Goal: Task Accomplishment & Management: Manage account settings

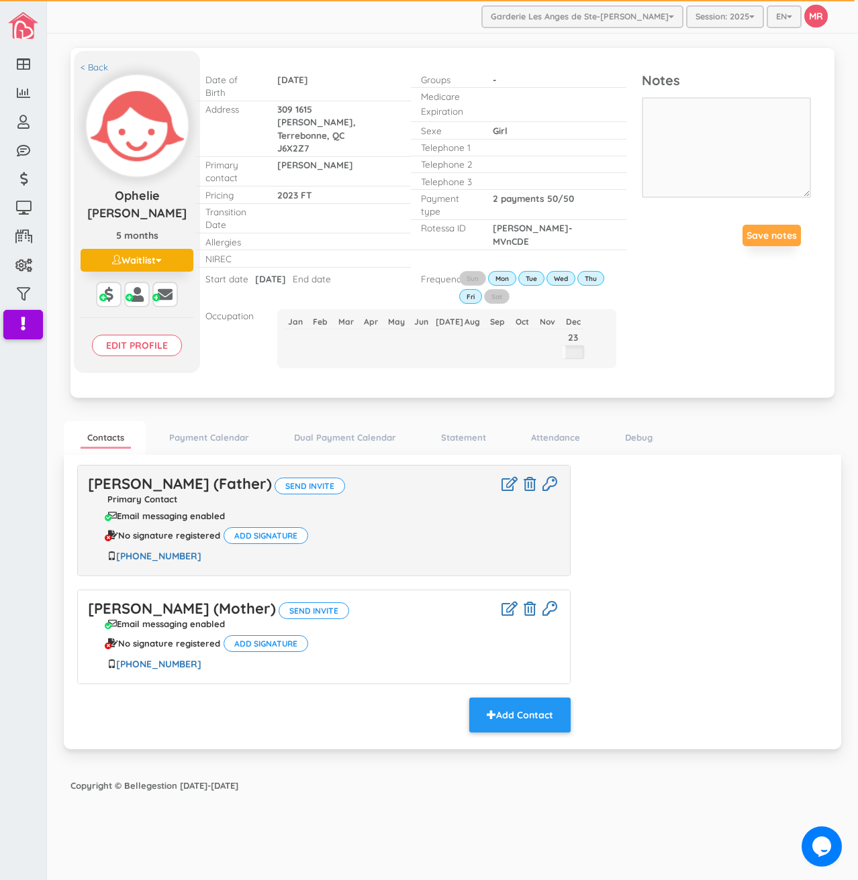
click at [687, 488] on div "Nicolas Bergeron Savard (Father) Send invite Primary Contact Email messaging en…" at bounding box center [452, 600] width 770 height 270
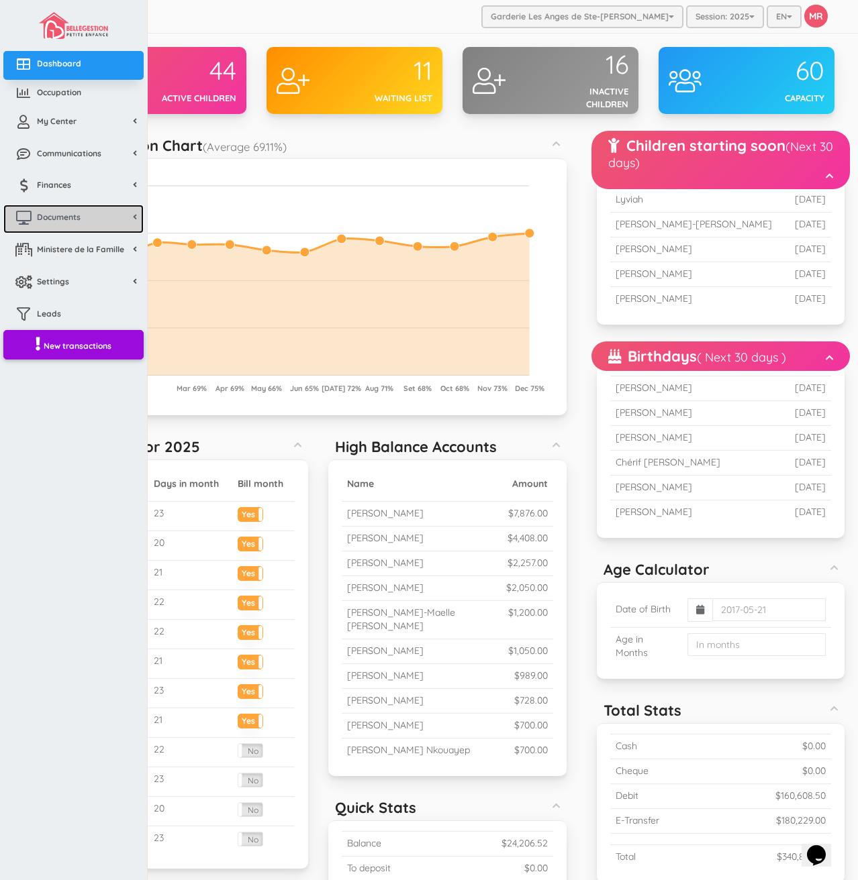
click at [61, 219] on span "Documents" at bounding box center [59, 216] width 44 height 11
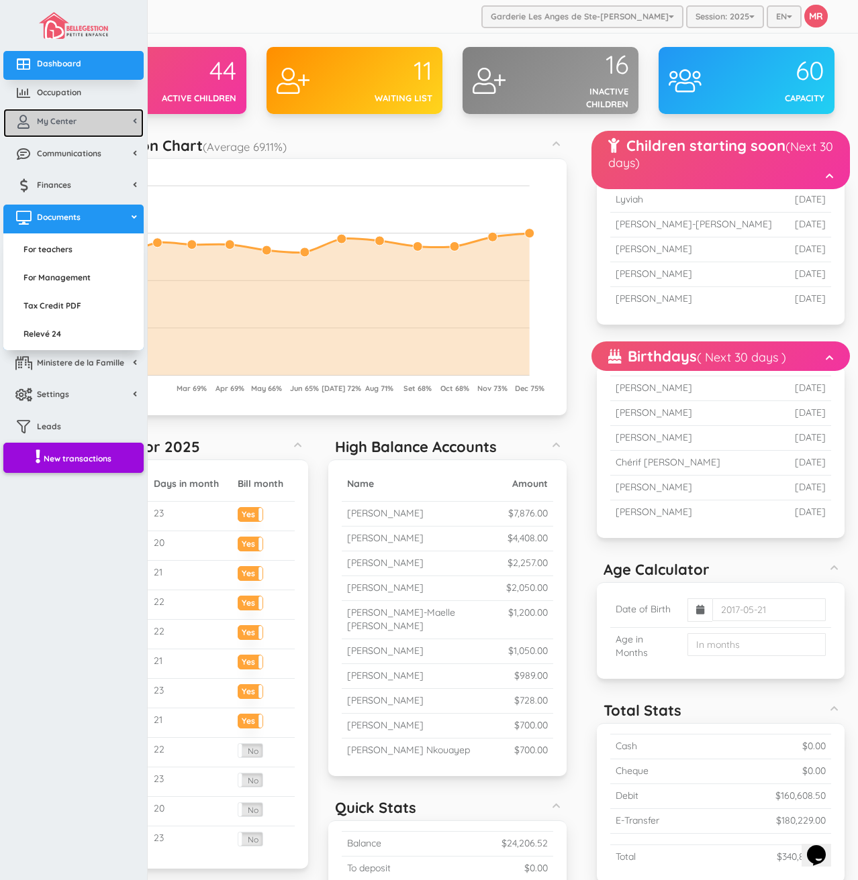
click at [89, 126] on link "My Center" at bounding box center [73, 123] width 140 height 29
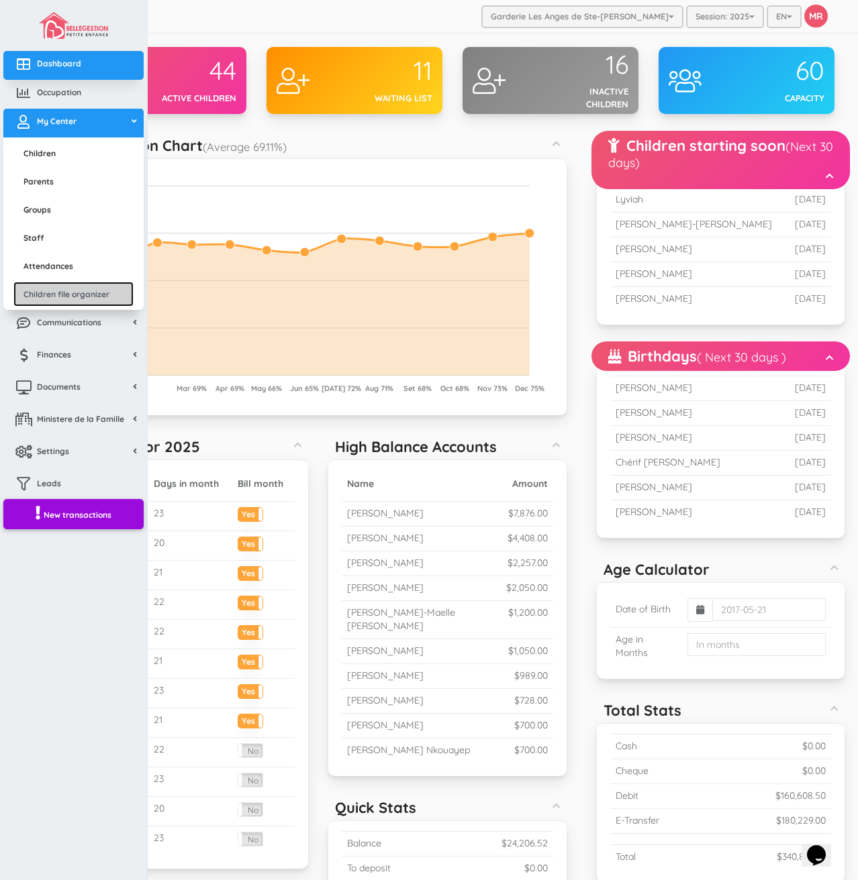
click at [86, 296] on link "Children file organizer" at bounding box center [73, 294] width 120 height 25
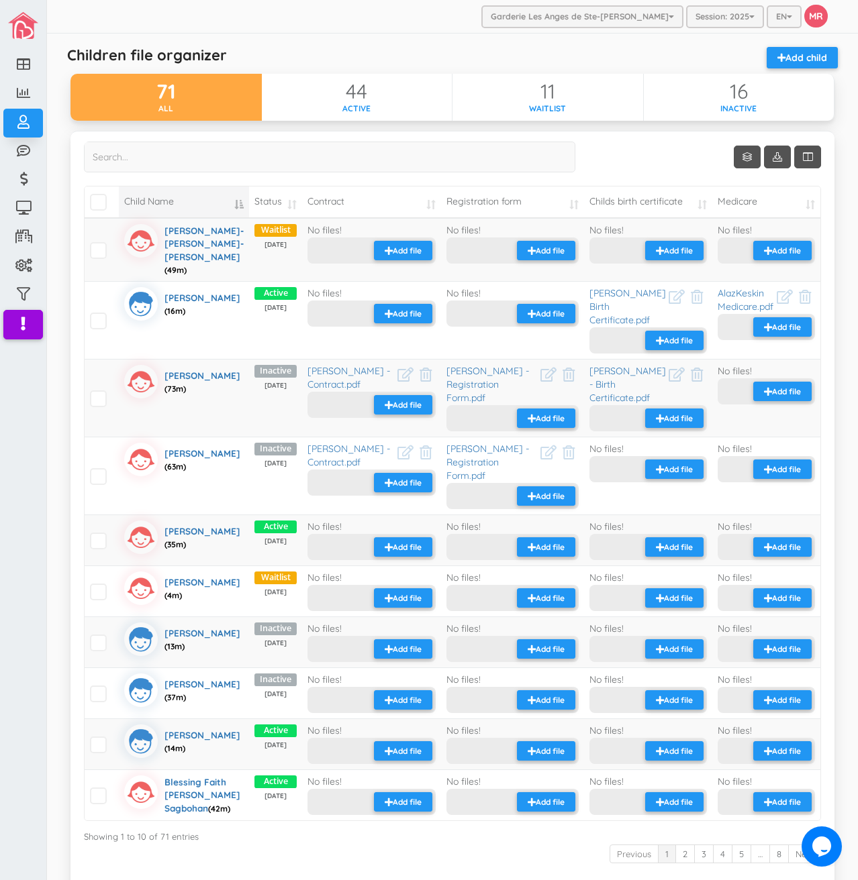
click at [306, 174] on label at bounding box center [329, 162] width 491 height 41
click at [306, 172] on input "search" at bounding box center [329, 157] width 491 height 31
click at [303, 162] on input "search" at bounding box center [329, 157] width 491 height 31
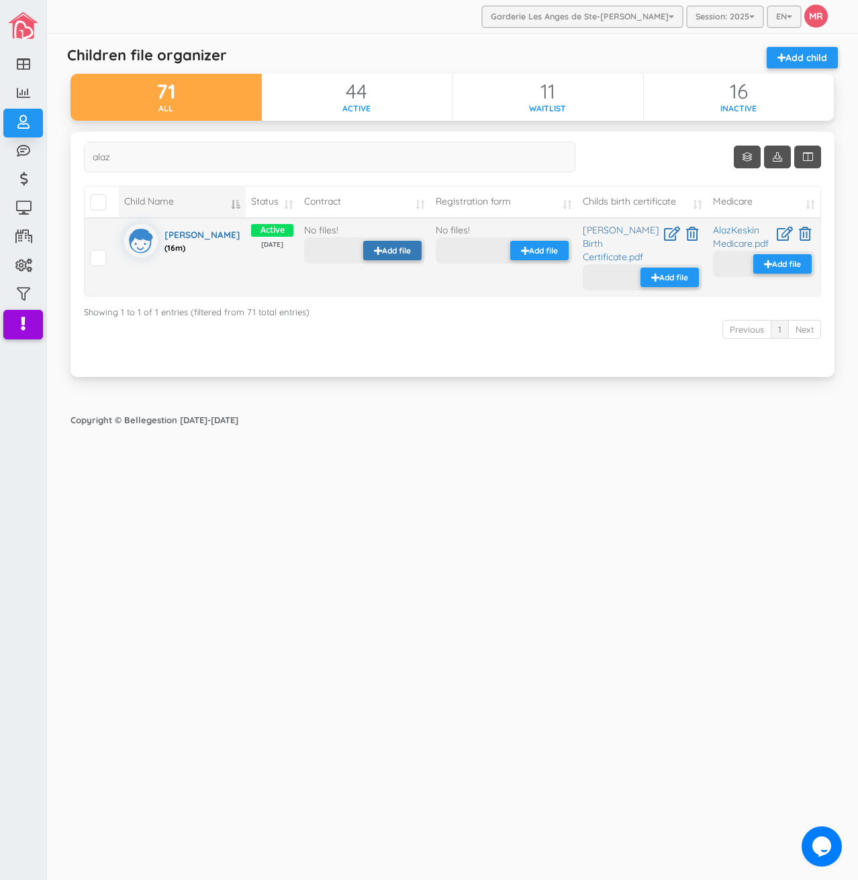
click at [382, 251] on small "Add file" at bounding box center [396, 250] width 29 height 11
click at [382, 250] on small "Add file" at bounding box center [396, 250] width 29 height 11
click at [413, 270] on small "Upload" at bounding box center [426, 263] width 26 height 11
click at [550, 256] on small "Add file" at bounding box center [546, 250] width 29 height 11
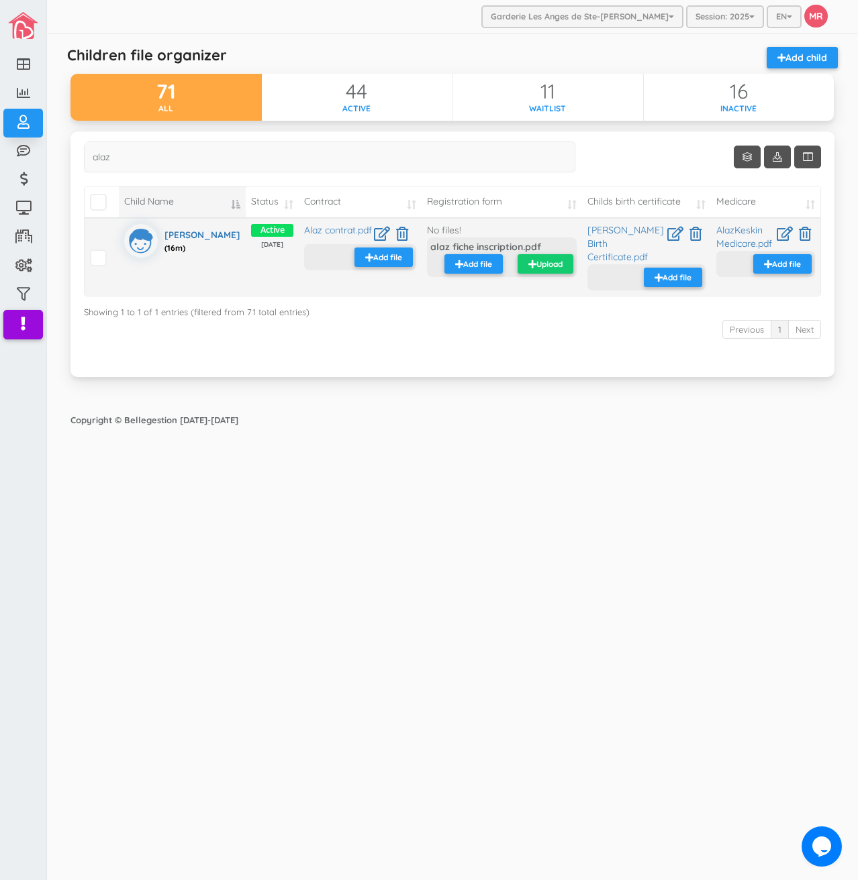
click at [554, 270] on small "Upload" at bounding box center [549, 263] width 26 height 11
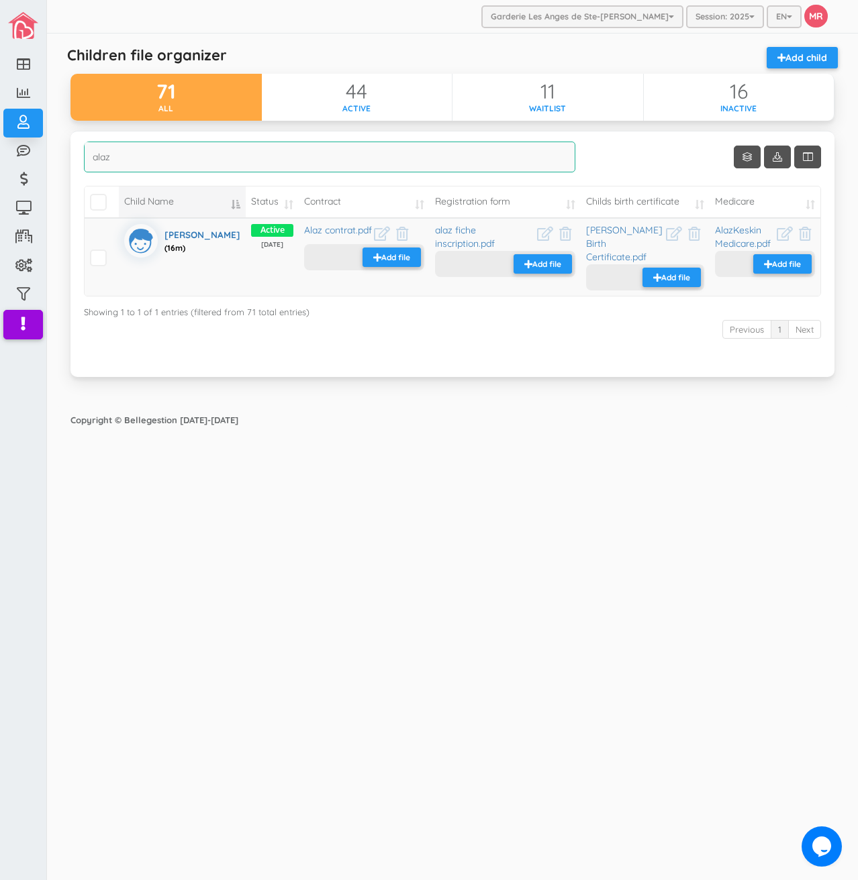
drag, startPoint x: 221, startPoint y: 158, endPoint x: -47, endPoint y: 190, distance: 269.6
click at [0, 190] on html "Dashboard Occupation My Center Children Parents Groups Staff Attendances Childr…" at bounding box center [429, 440] width 858 height 880
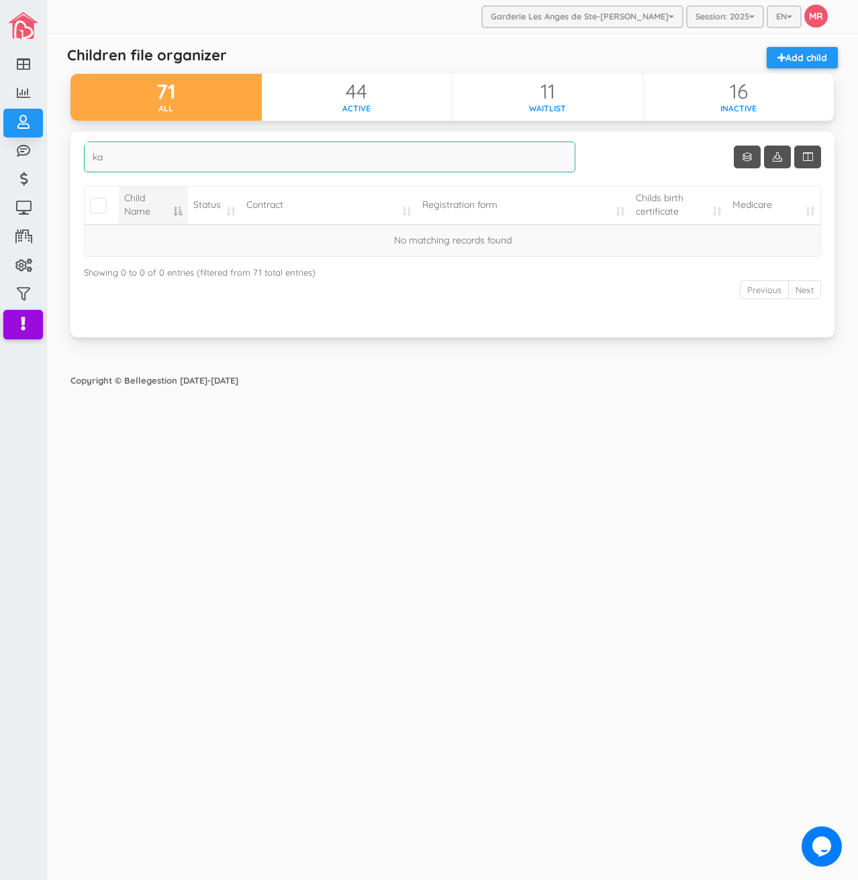
type input "k"
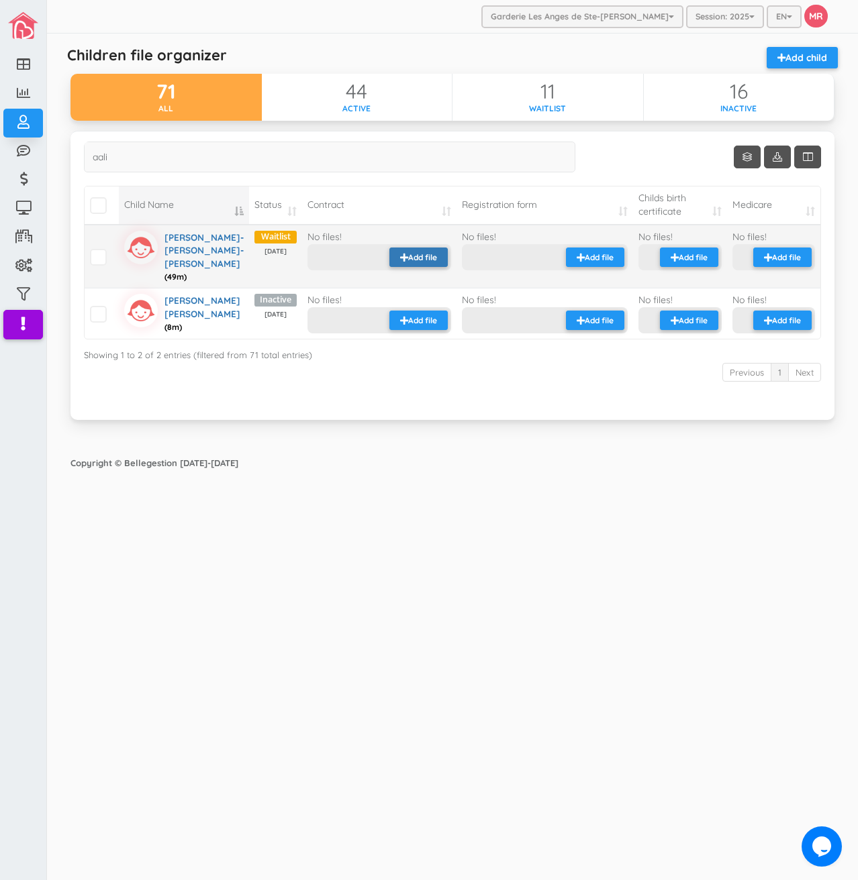
click at [408, 255] on small "Add file" at bounding box center [422, 257] width 29 height 11
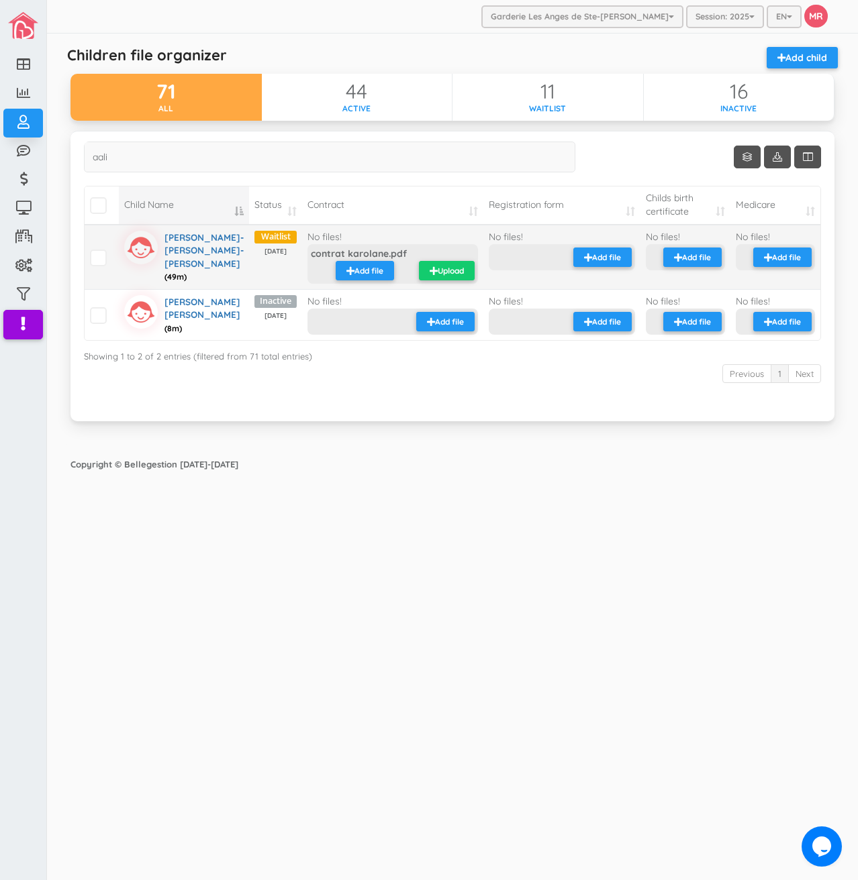
click at [437, 270] on small "Upload" at bounding box center [450, 270] width 26 height 11
click at [592, 261] on small "Add file" at bounding box center [606, 257] width 29 height 11
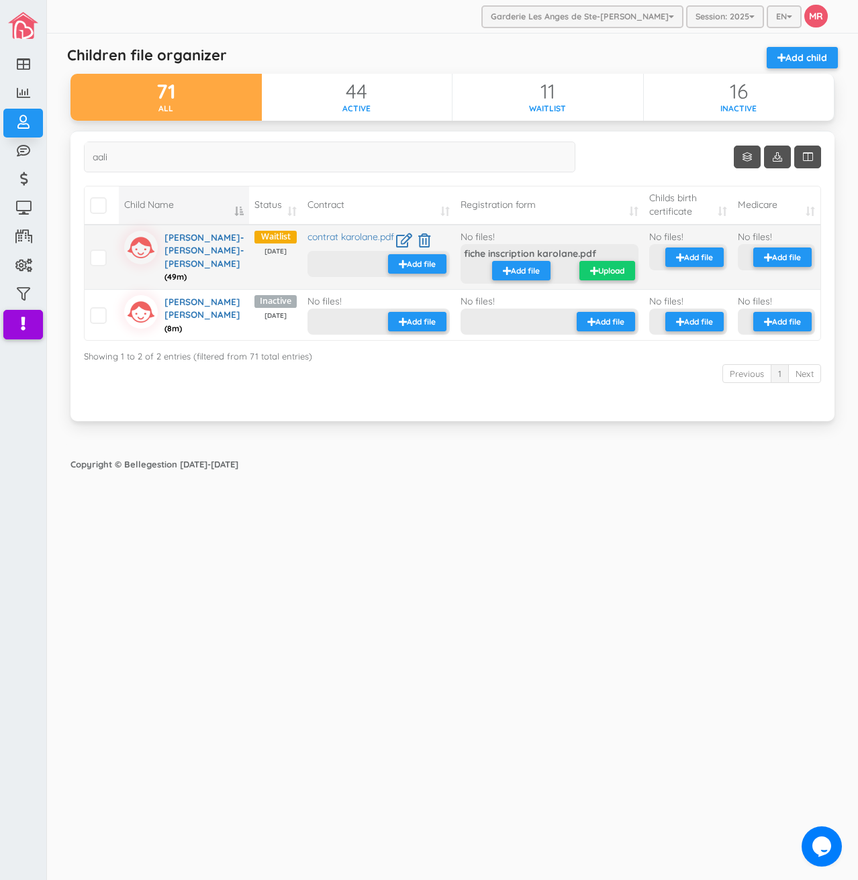
click at [601, 264] on button "Upload" at bounding box center [607, 270] width 56 height 19
click at [705, 264] on button "Add file" at bounding box center [694, 257] width 58 height 19
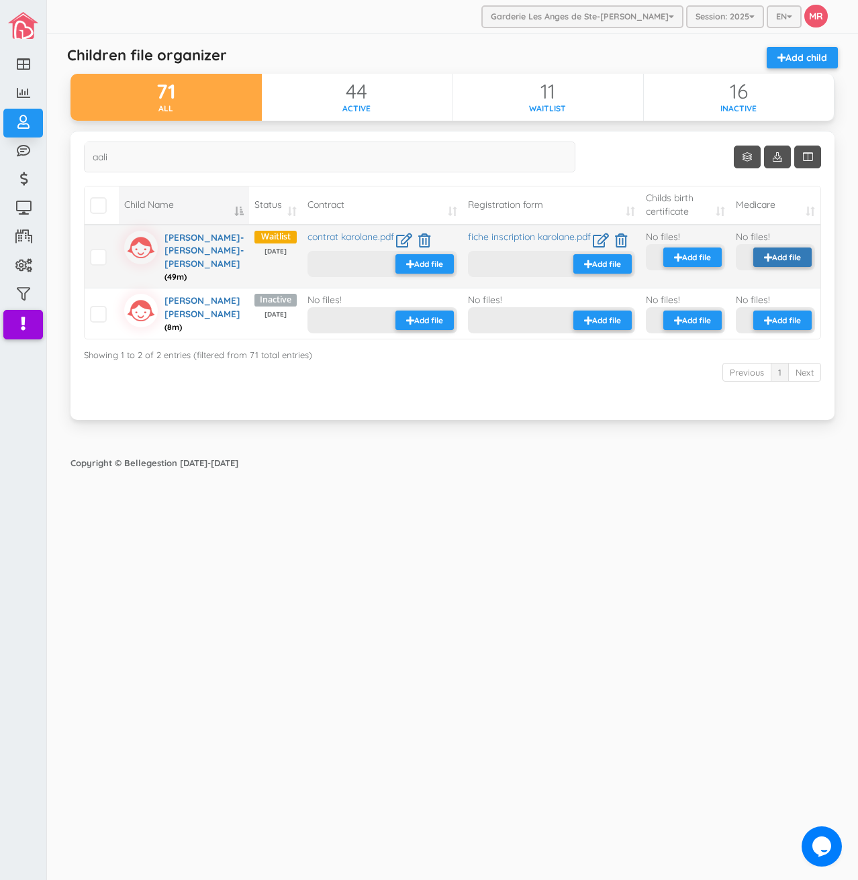
click at [770, 261] on icon "button" at bounding box center [768, 257] width 8 height 9
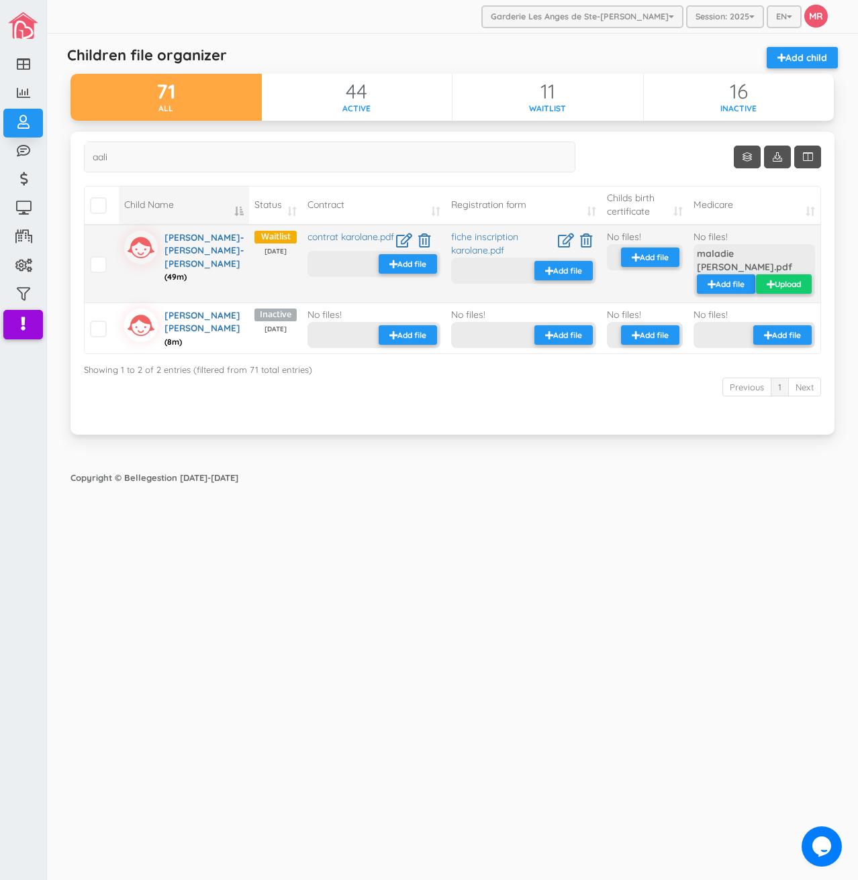
click at [794, 278] on small "Upload" at bounding box center [787, 283] width 26 height 11
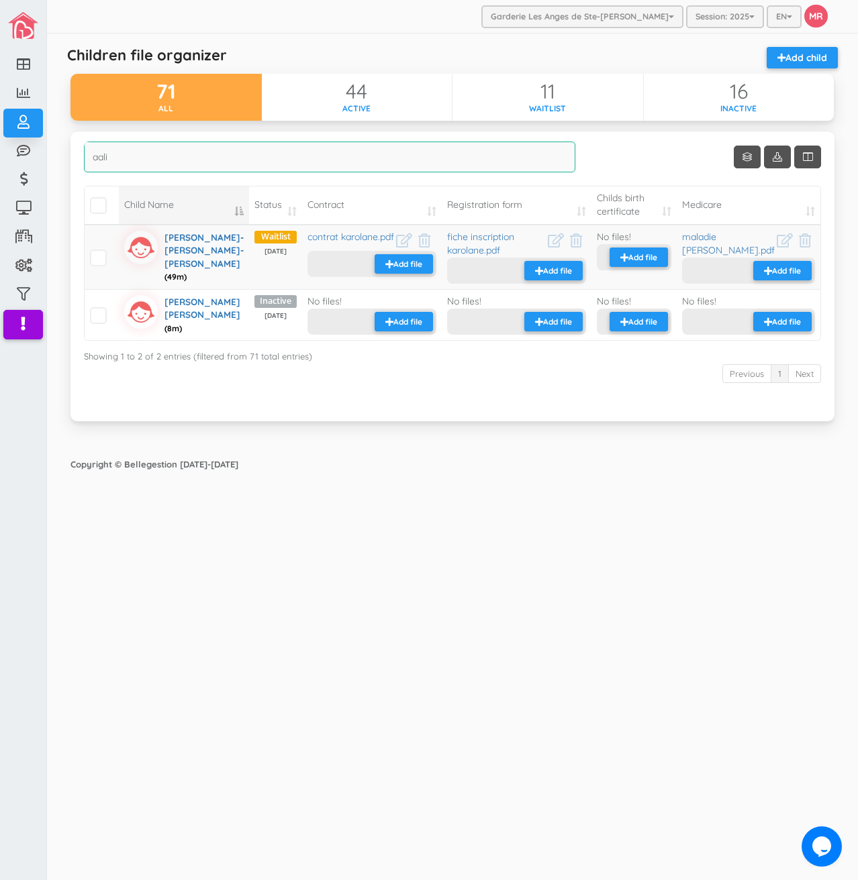
drag, startPoint x: 282, startPoint y: 168, endPoint x: 52, endPoint y: 139, distance: 231.9
click at [52, 139] on div "Garderie Les Anges de Ste-Therese Garderie Les Anges de Ste-Therese Garderie Le…" at bounding box center [452, 440] width 811 height 880
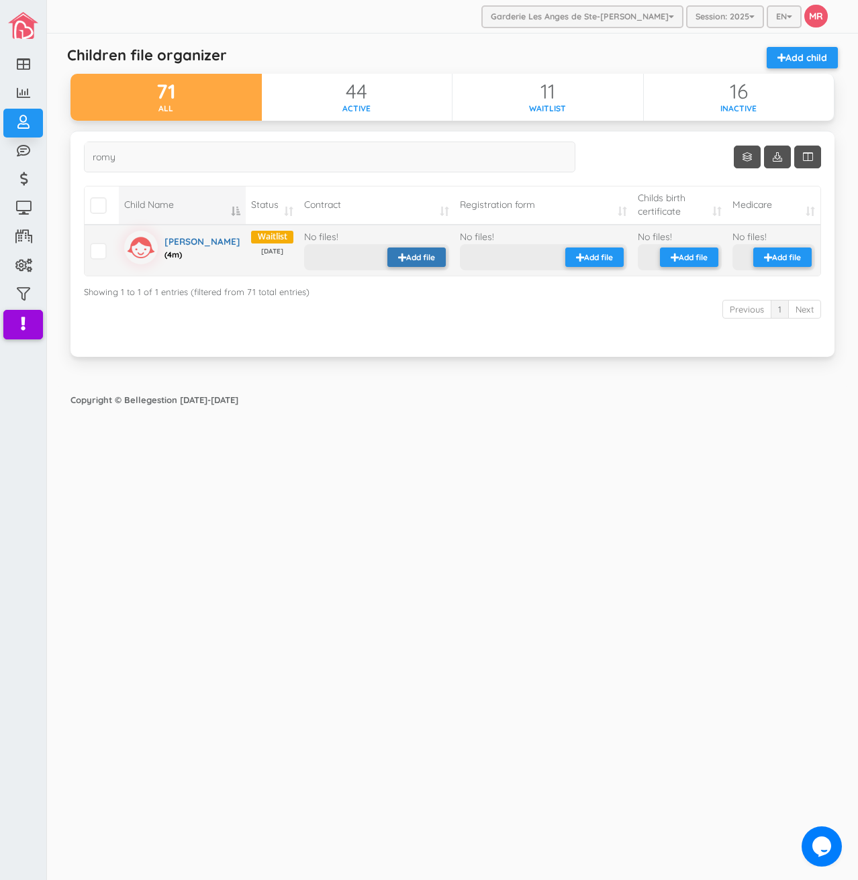
click at [400, 267] on div "Add file Upload" at bounding box center [376, 257] width 145 height 26
click at [406, 258] on small "Add file" at bounding box center [420, 257] width 29 height 11
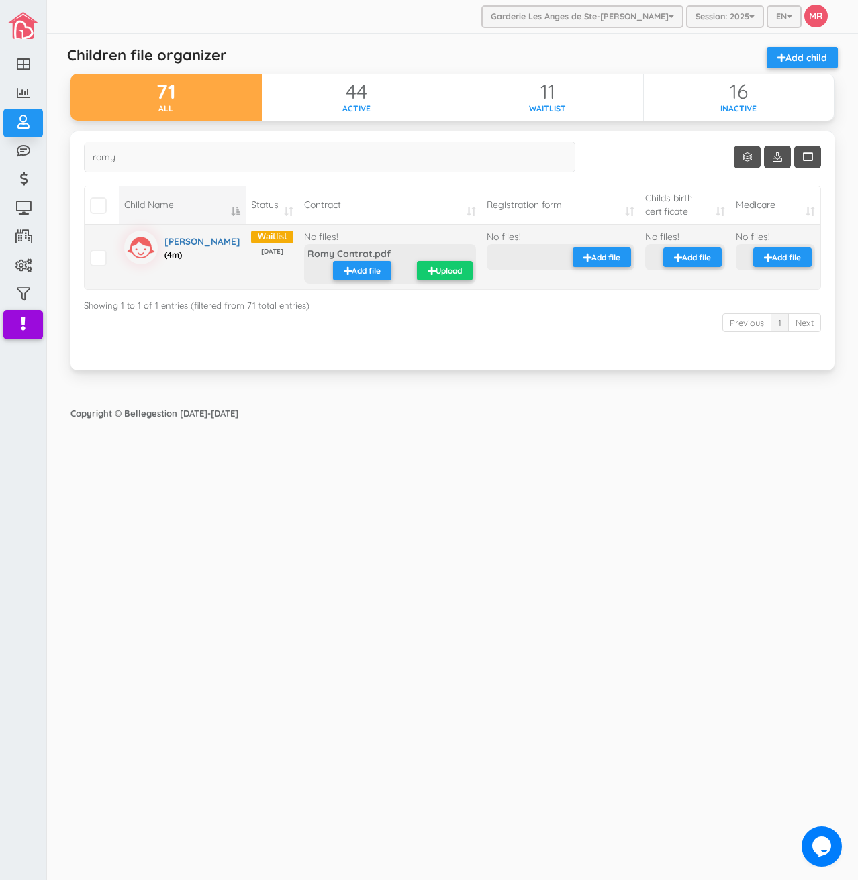
click at [435, 274] on small "Upload" at bounding box center [448, 270] width 26 height 11
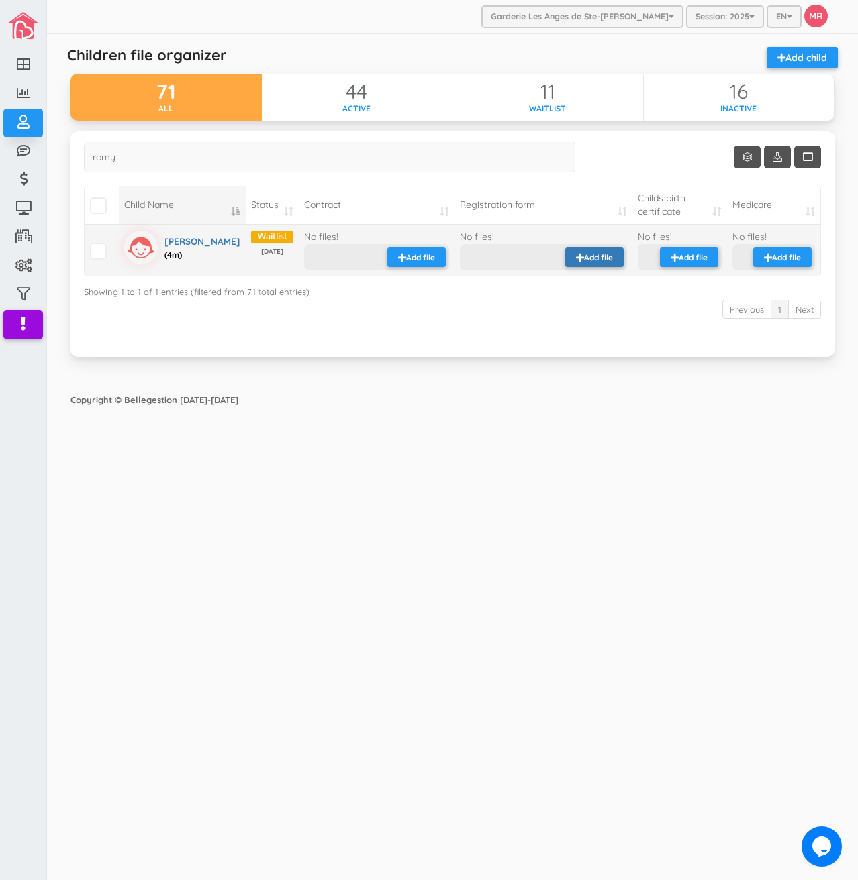
click at [602, 262] on small "Add file" at bounding box center [598, 257] width 29 height 11
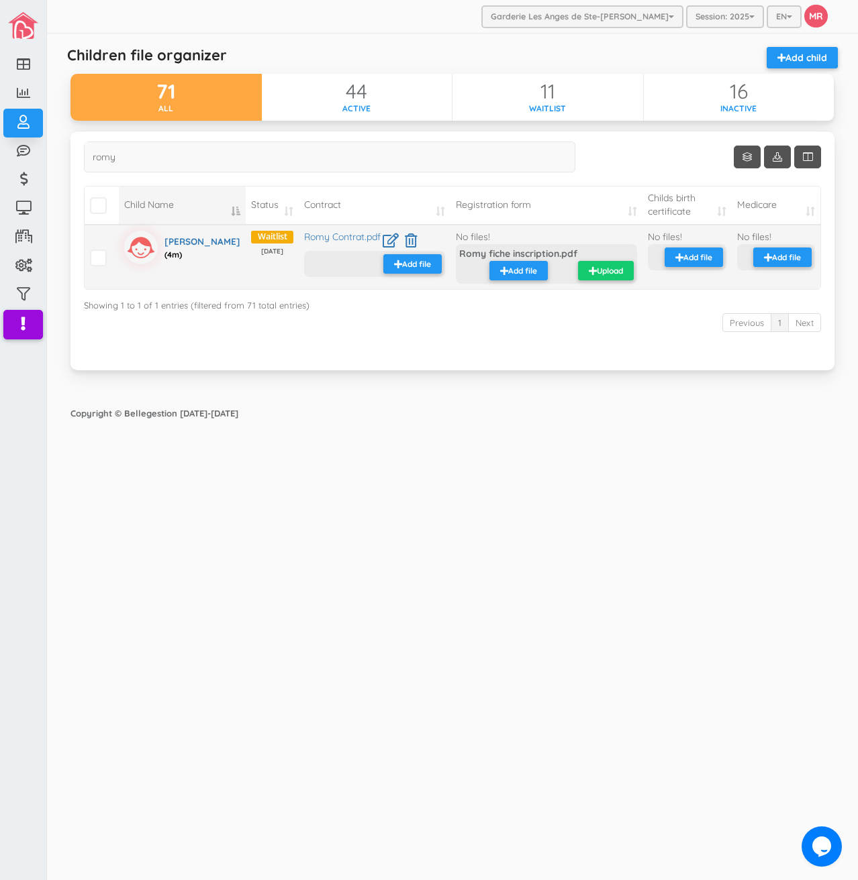
click at [596, 268] on small "Upload" at bounding box center [609, 270] width 26 height 11
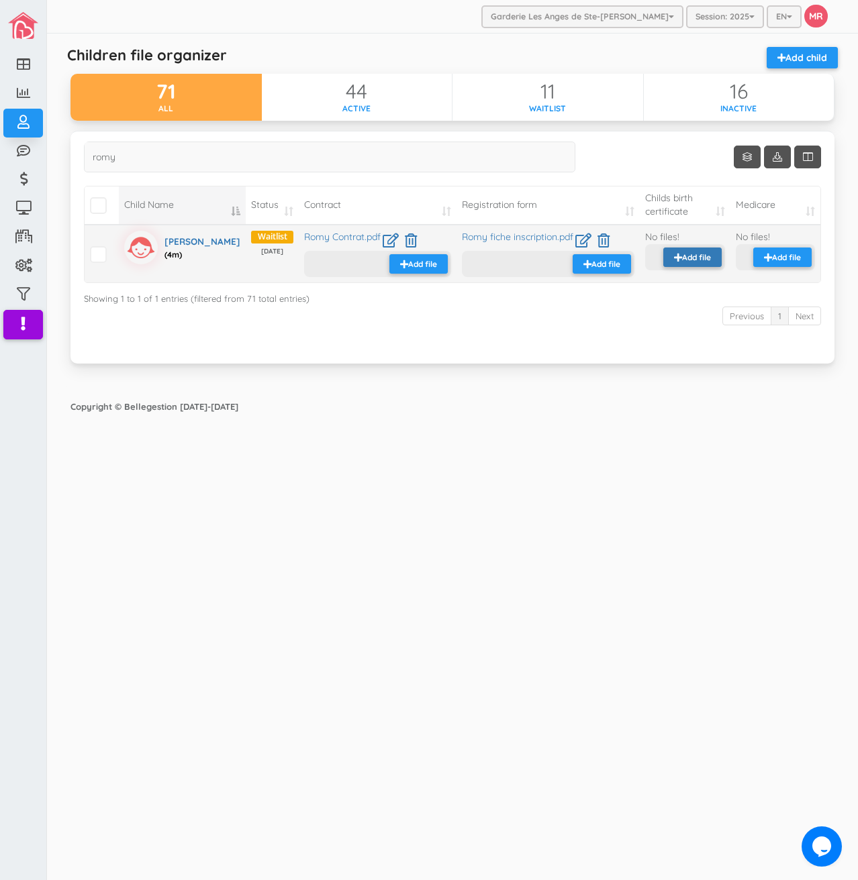
click at [704, 255] on small "Add file" at bounding box center [696, 257] width 29 height 11
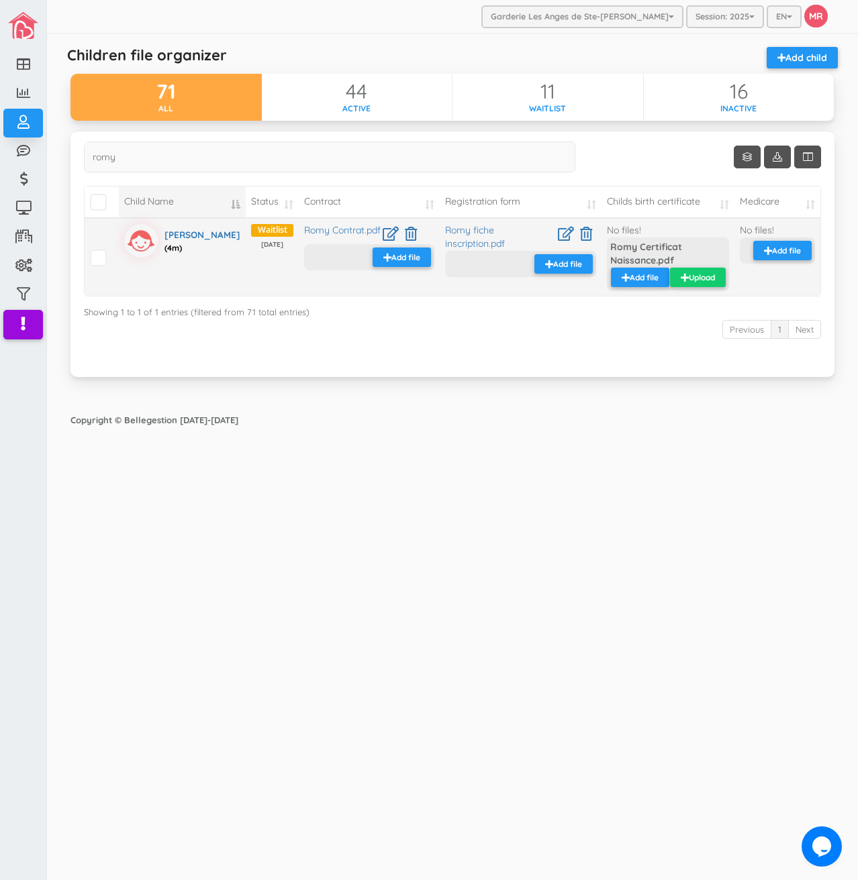
click at [705, 278] on small "Upload" at bounding box center [701, 277] width 26 height 11
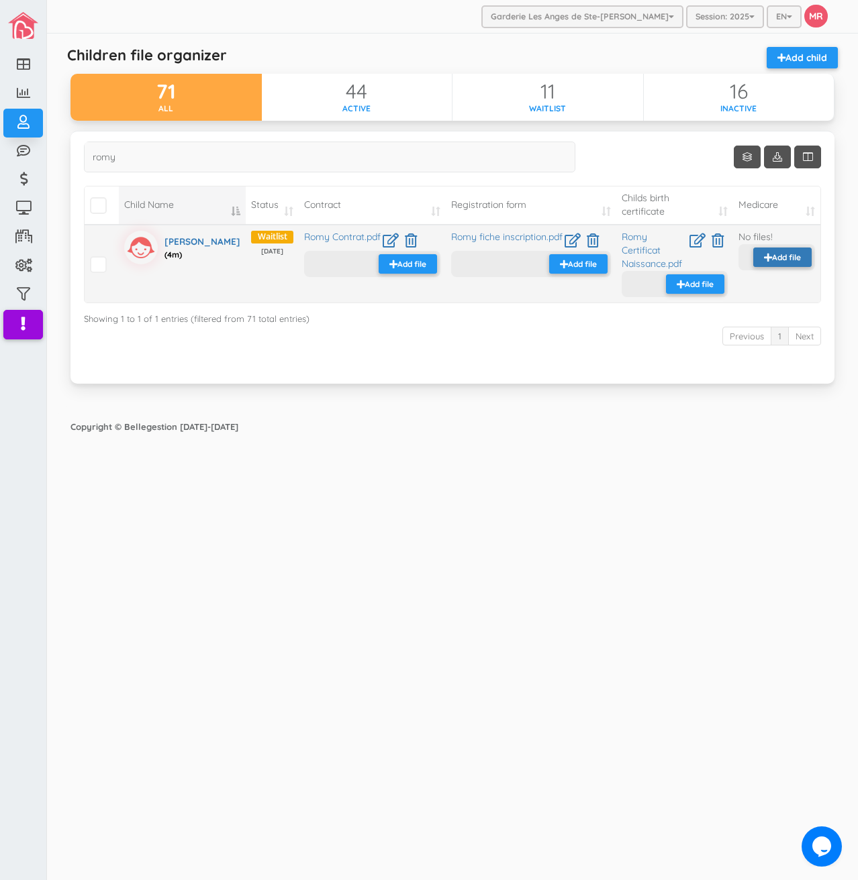
click at [775, 253] on small "Add file" at bounding box center [786, 257] width 29 height 11
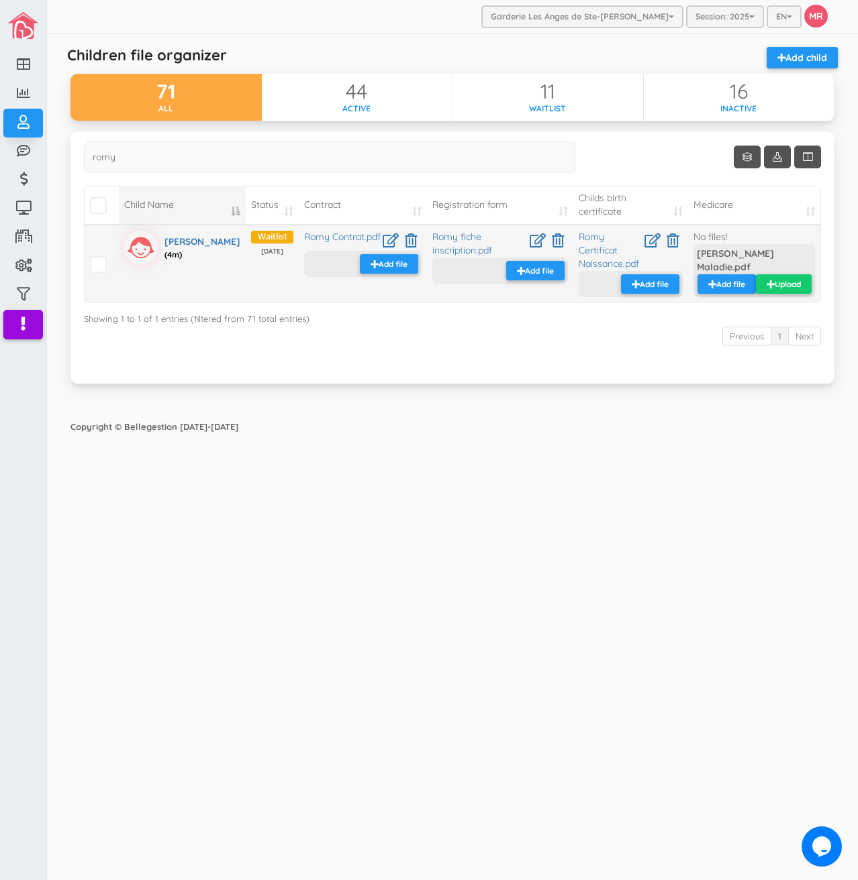
click at [781, 278] on small "Upload" at bounding box center [787, 283] width 26 height 11
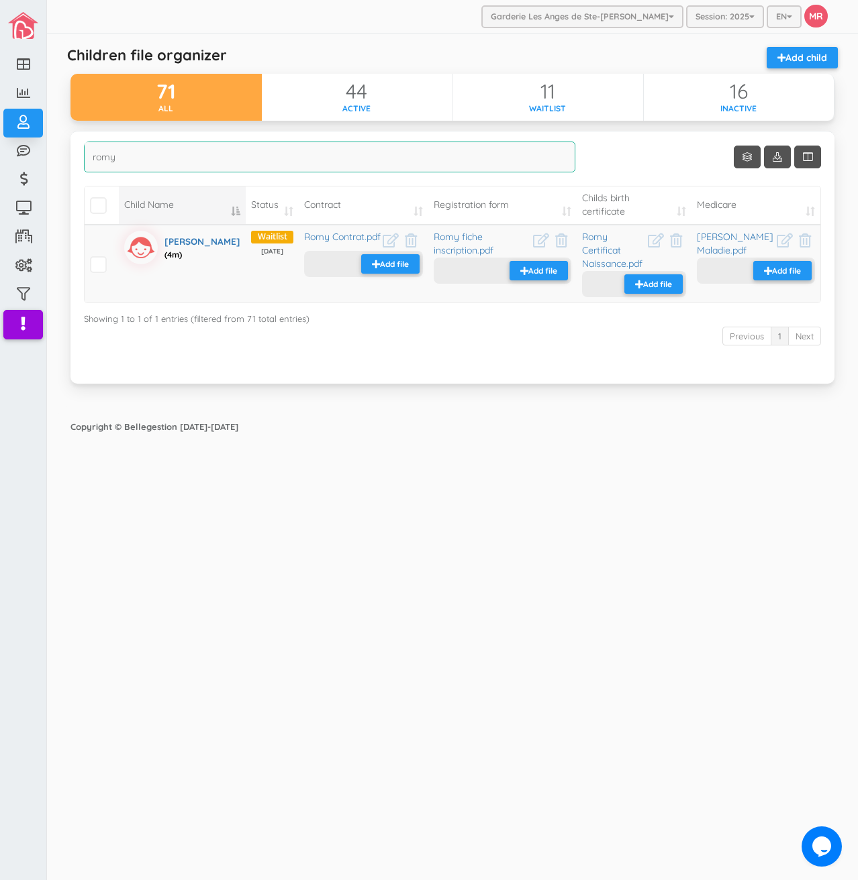
drag, startPoint x: 156, startPoint y: 149, endPoint x: 79, endPoint y: 153, distance: 77.3
click at [79, 153] on div "Show Columns Child Name Status Contract Registration form Childs birth certific…" at bounding box center [452, 257] width 764 height 253
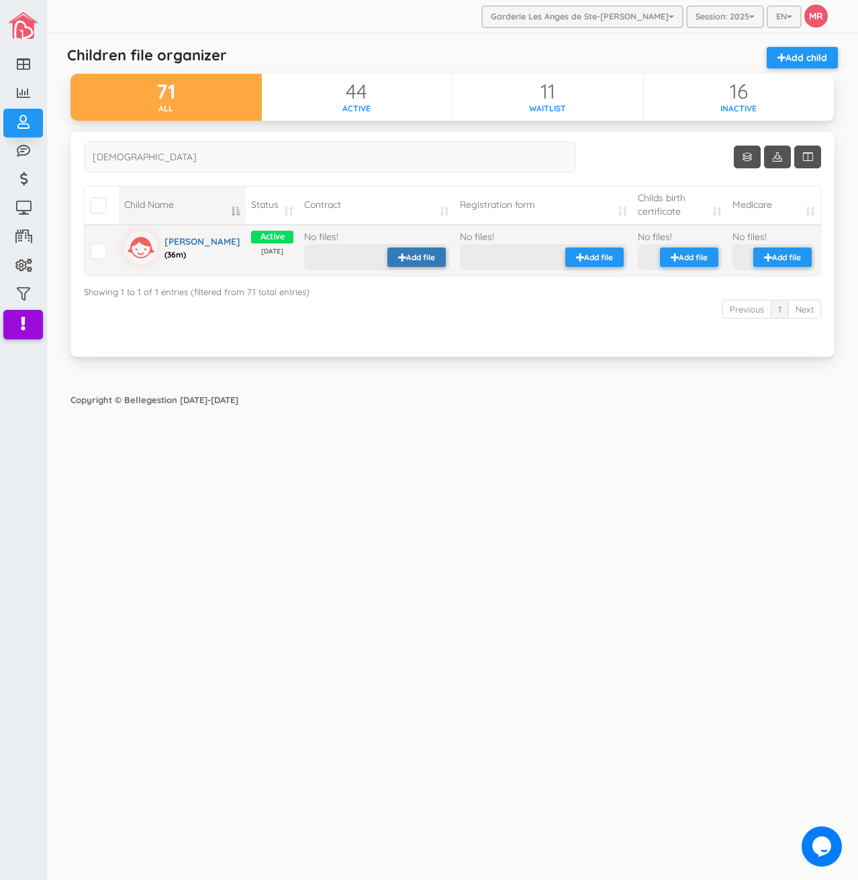
click at [396, 251] on button "Add file" at bounding box center [416, 257] width 58 height 19
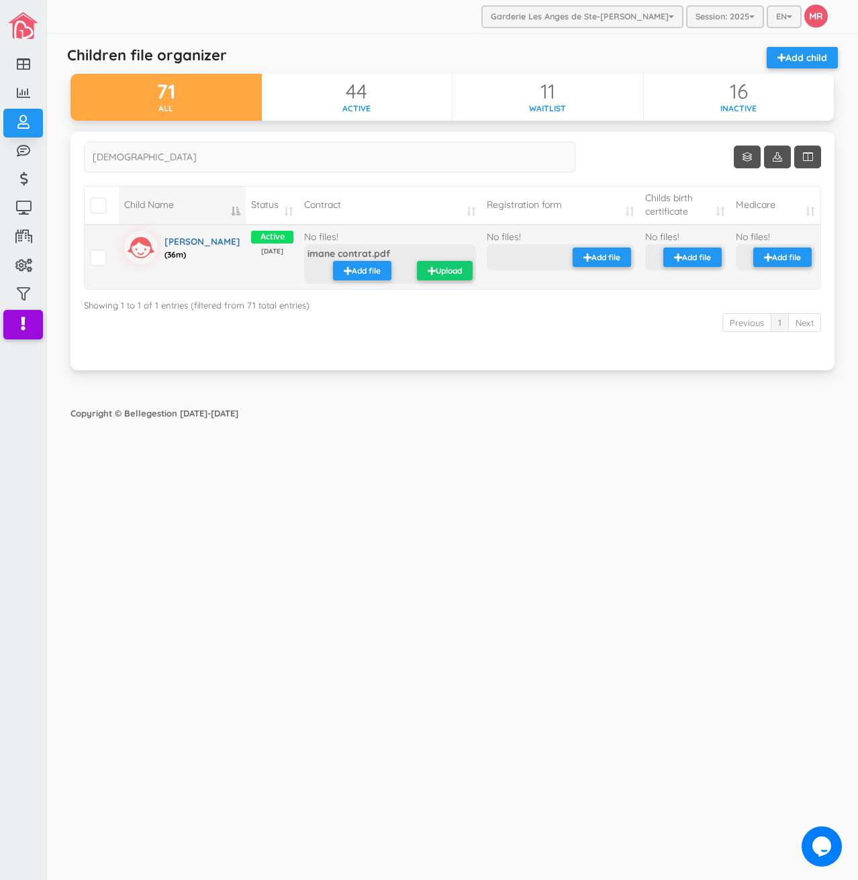
click at [435, 268] on small "Upload" at bounding box center [448, 270] width 26 height 11
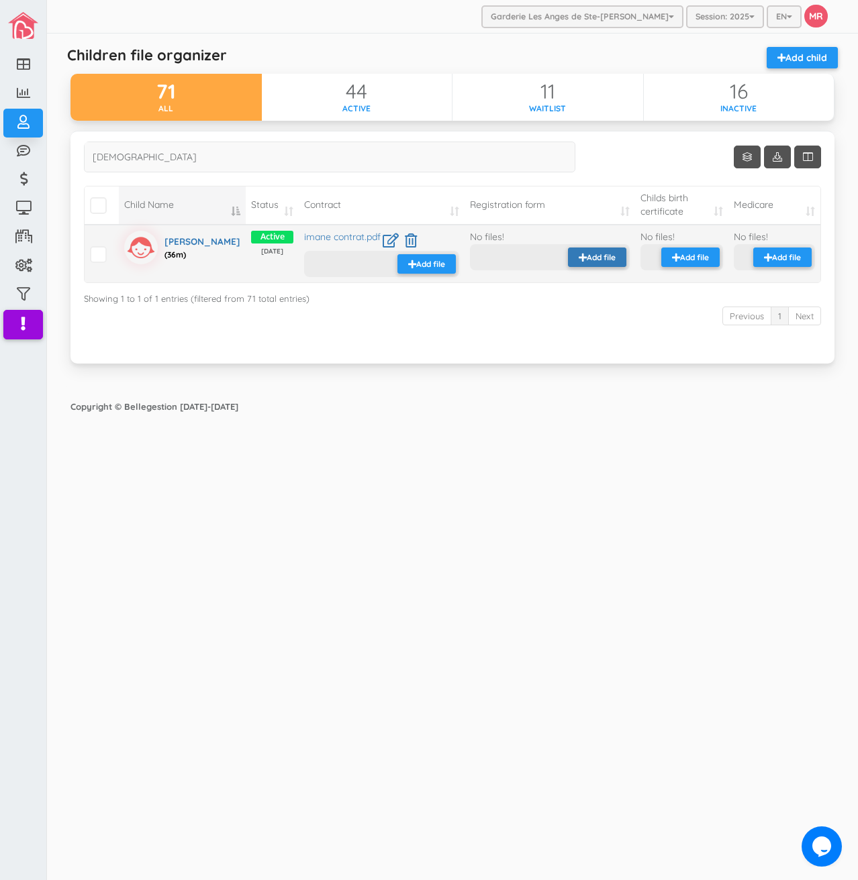
click at [576, 249] on button "Add file" at bounding box center [597, 257] width 58 height 19
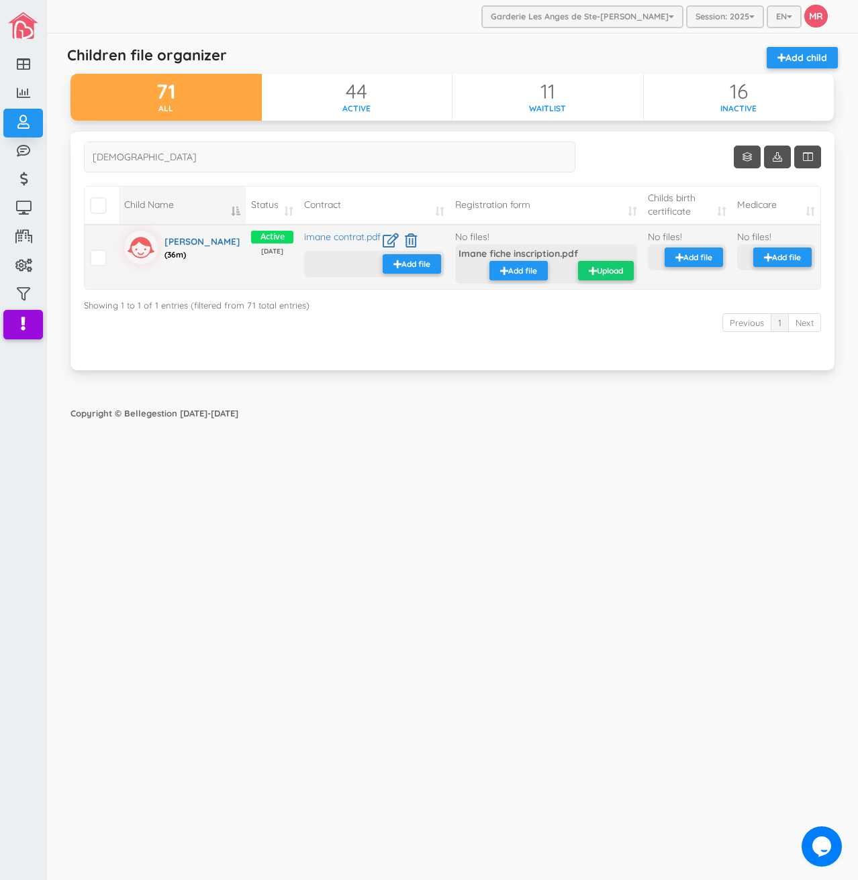
click at [586, 278] on button "Upload" at bounding box center [606, 270] width 56 height 19
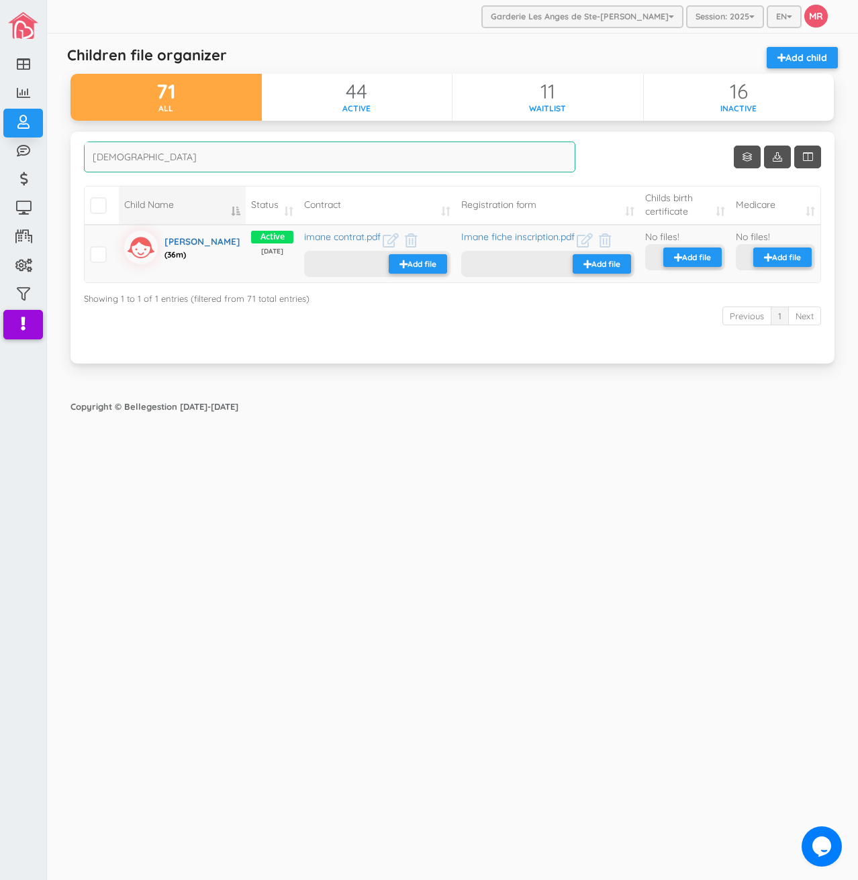
drag, startPoint x: 144, startPoint y: 148, endPoint x: 89, endPoint y: 154, distance: 55.4
click at [89, 154] on input "iman" at bounding box center [329, 157] width 491 height 31
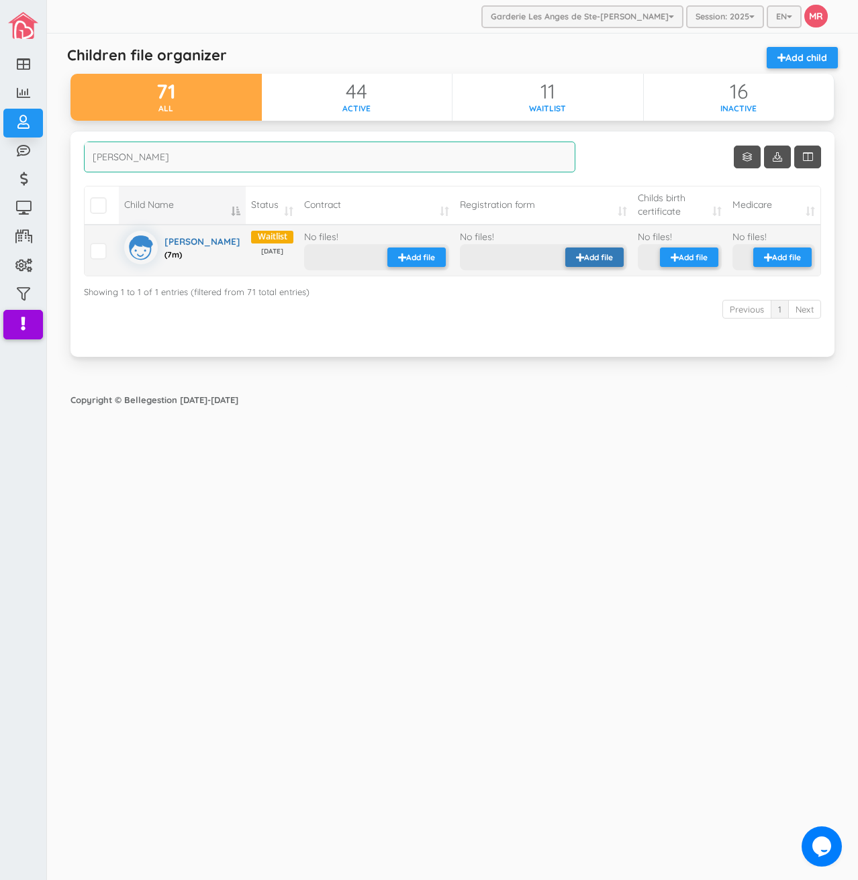
type input "charles"
click at [586, 253] on small "Add file" at bounding box center [598, 257] width 29 height 11
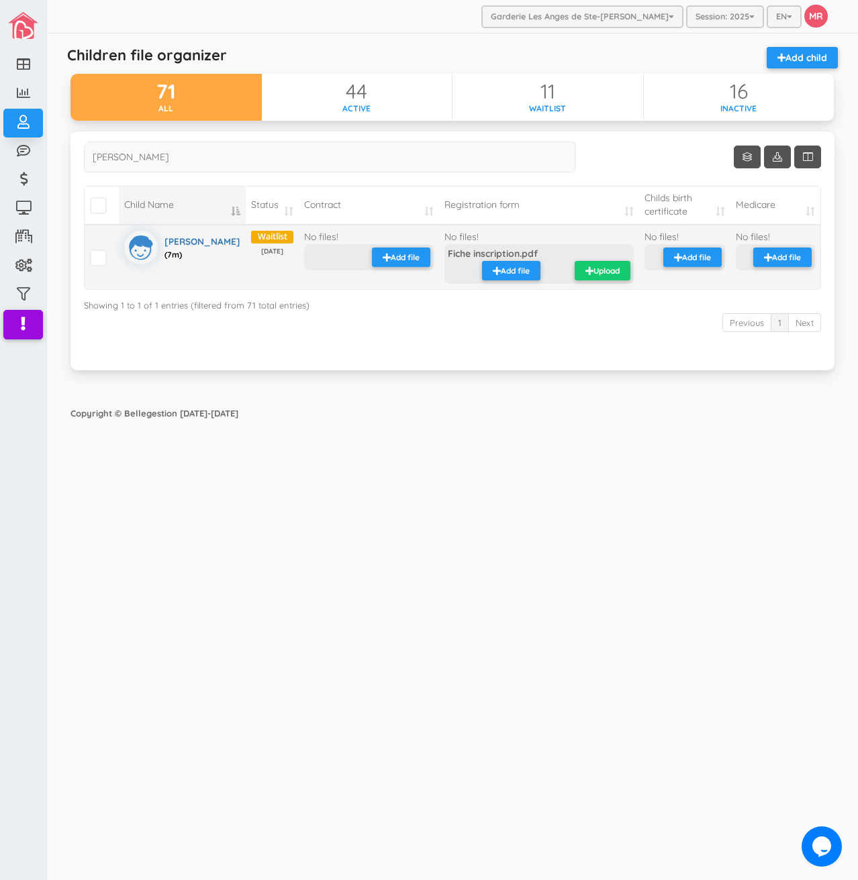
click at [605, 272] on small "Upload" at bounding box center [606, 270] width 26 height 11
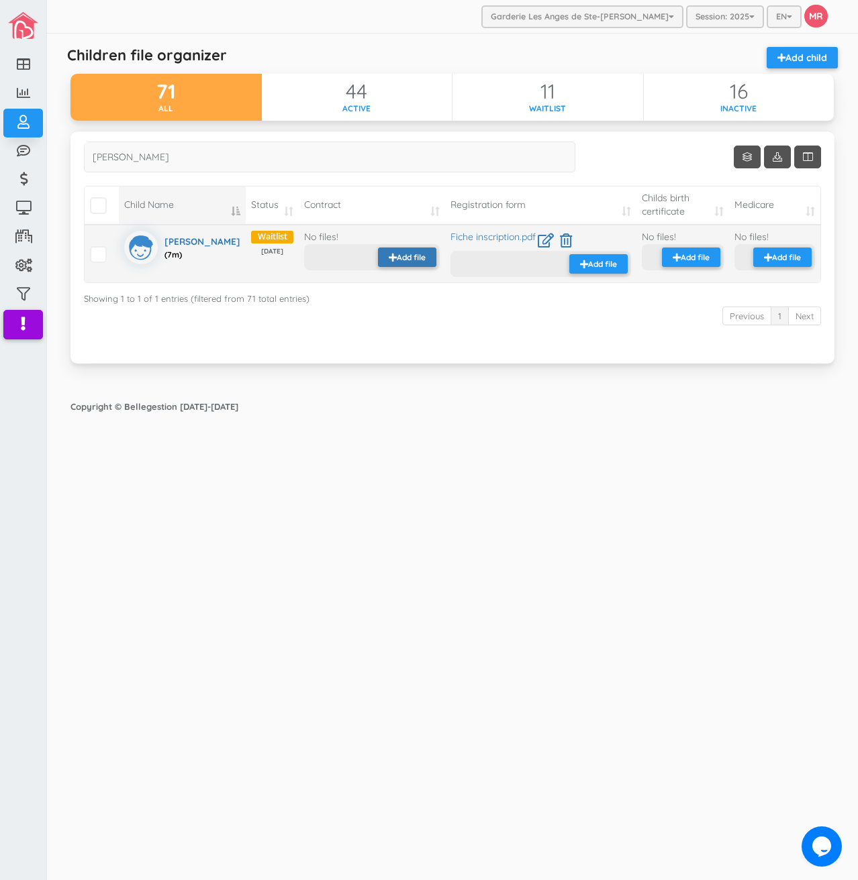
click at [397, 256] on small "Add file" at bounding box center [411, 257] width 29 height 11
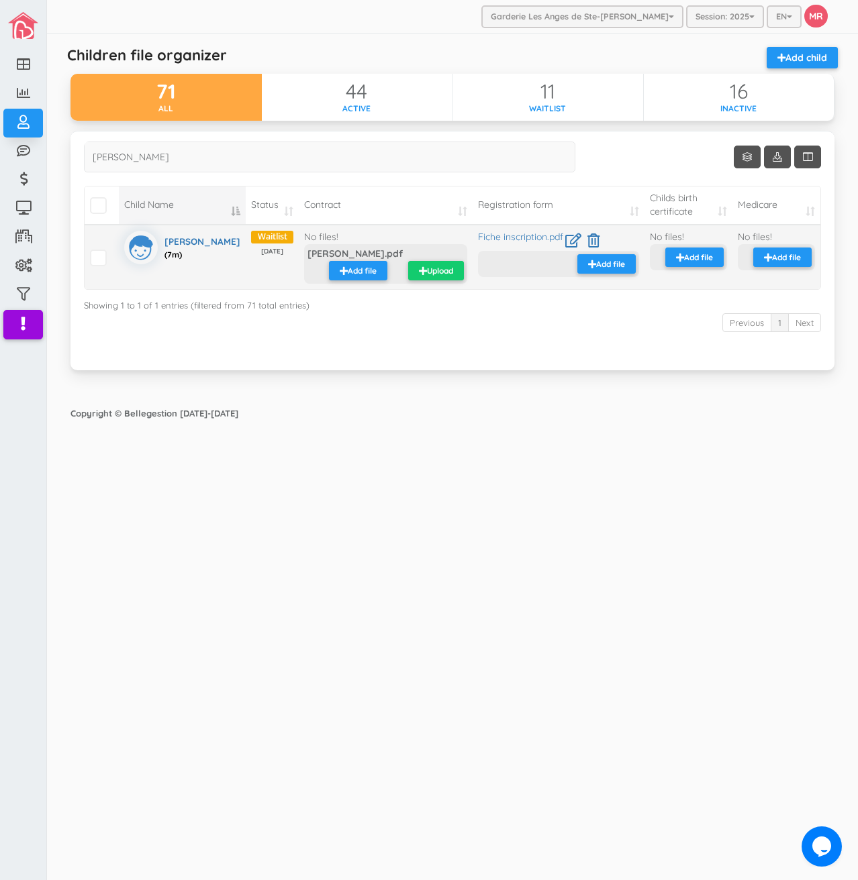
click at [427, 272] on small "Upload" at bounding box center [440, 270] width 26 height 11
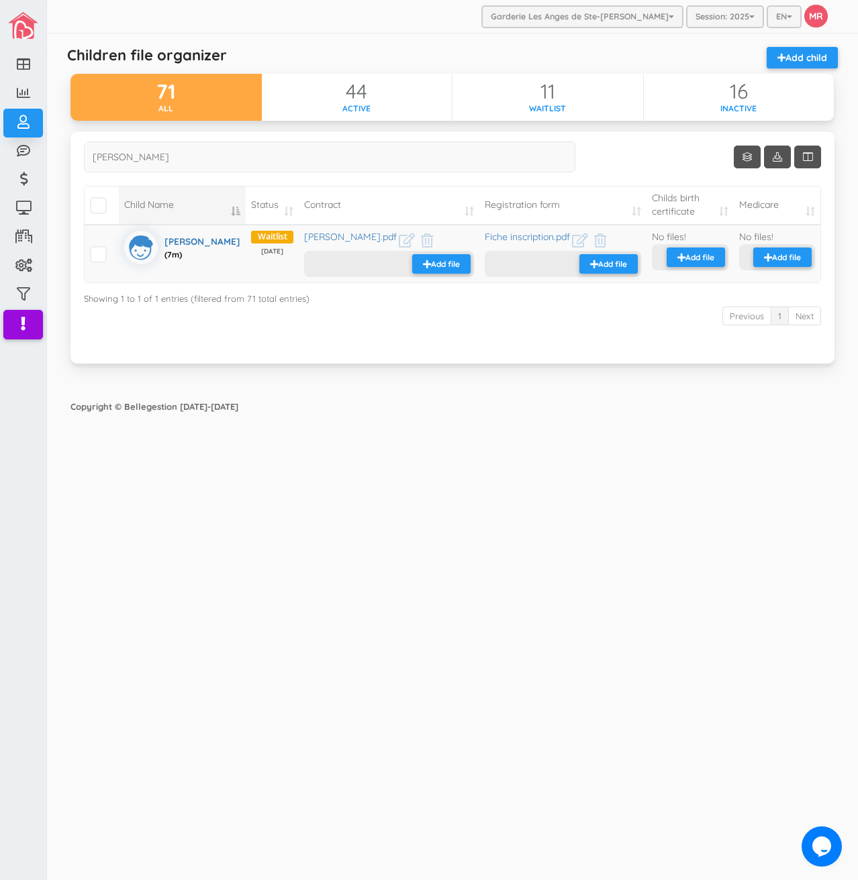
click at [713, 380] on div "Show Columns Child Name Status Contract Registration form Childs birth certific…" at bounding box center [452, 256] width 784 height 250
click at [693, 254] on small "Add file" at bounding box center [699, 257] width 29 height 11
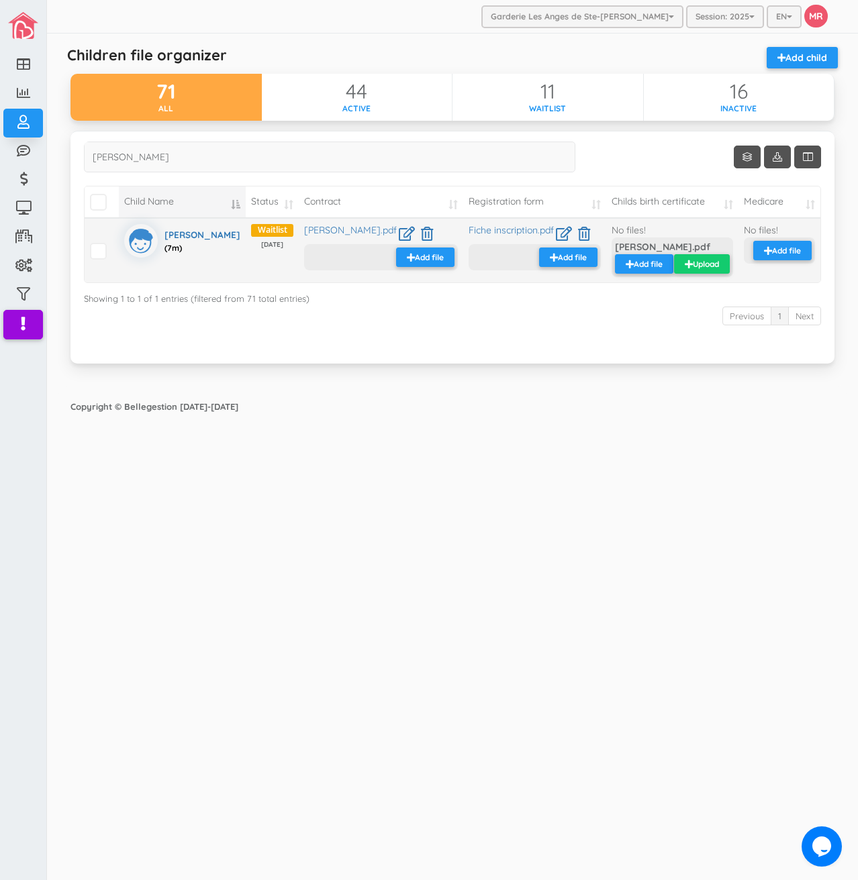
click at [684, 266] on icon "button" at bounding box center [688, 264] width 8 height 9
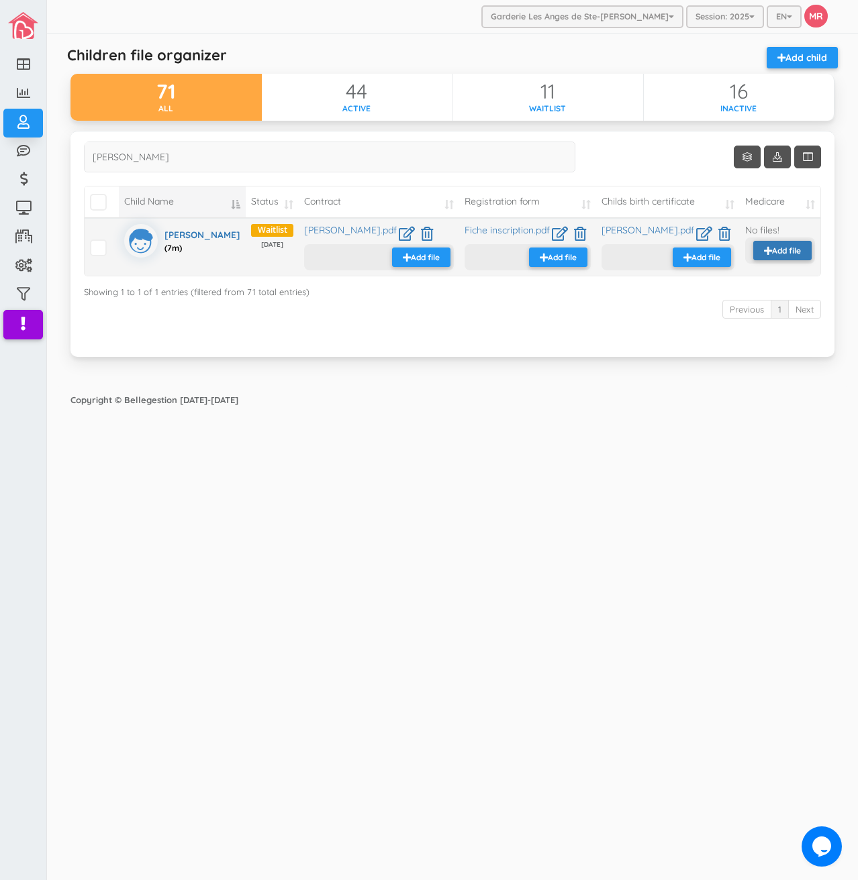
click at [807, 260] on button "Add file" at bounding box center [782, 250] width 58 height 19
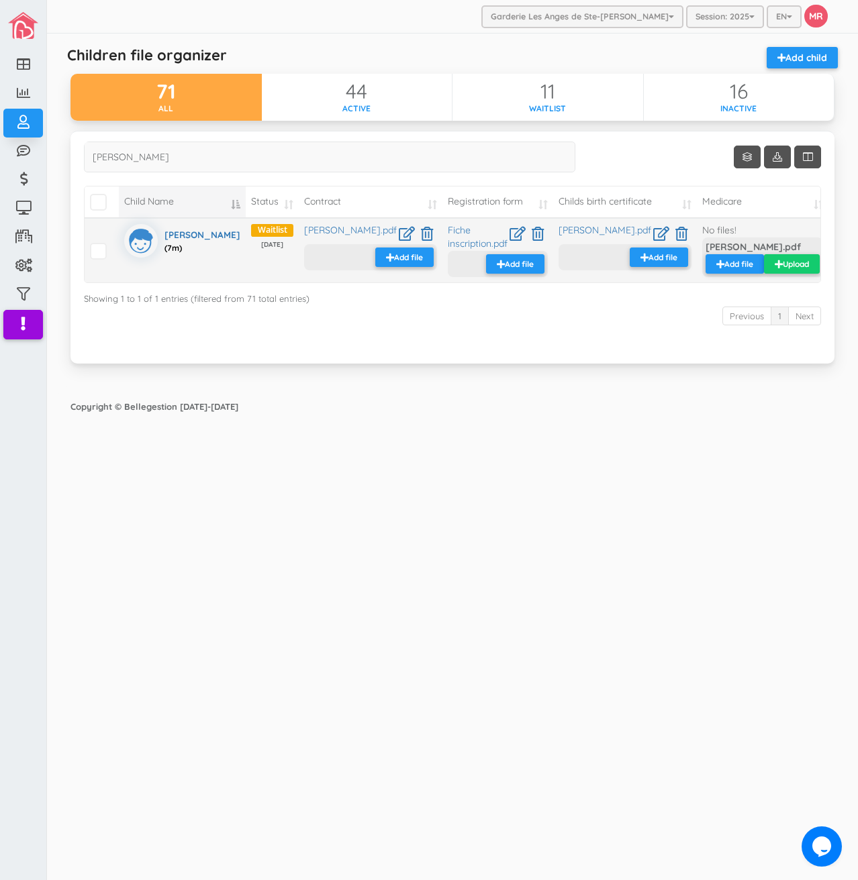
click at [809, 274] on button "Upload" at bounding box center [792, 263] width 56 height 19
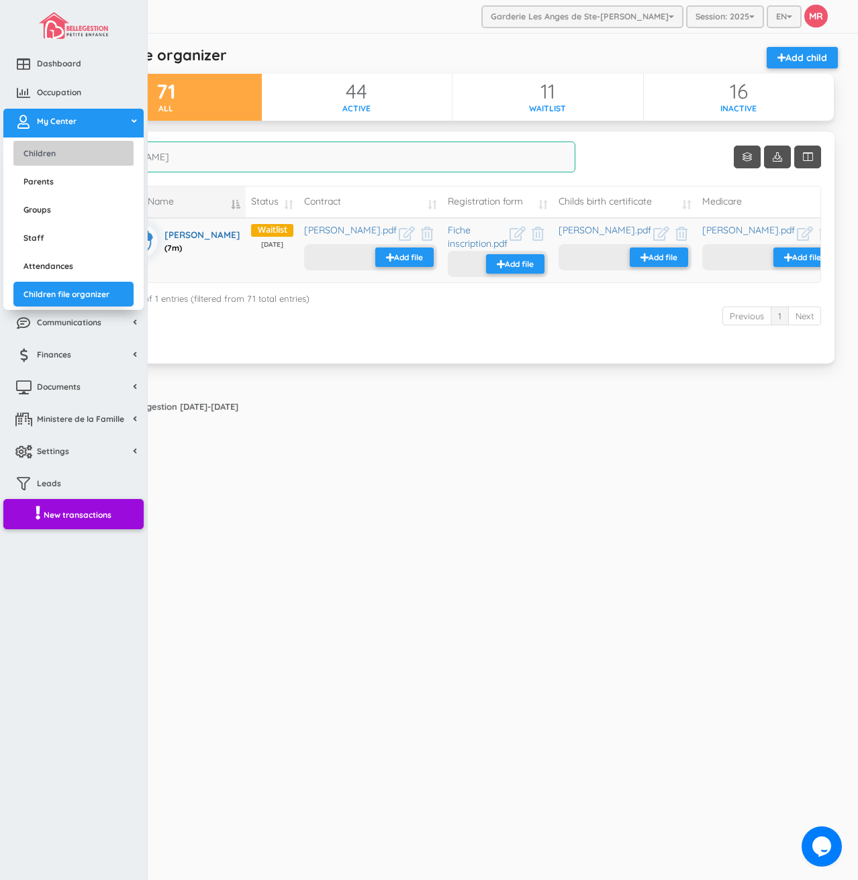
drag, startPoint x: 139, startPoint y: 158, endPoint x: 27, endPoint y: 155, distance: 112.1
click at [27, 155] on div "Dashboard Occupation My Center Children Parents Groups Staff Attendances Childr…" at bounding box center [429, 440] width 858 height 880
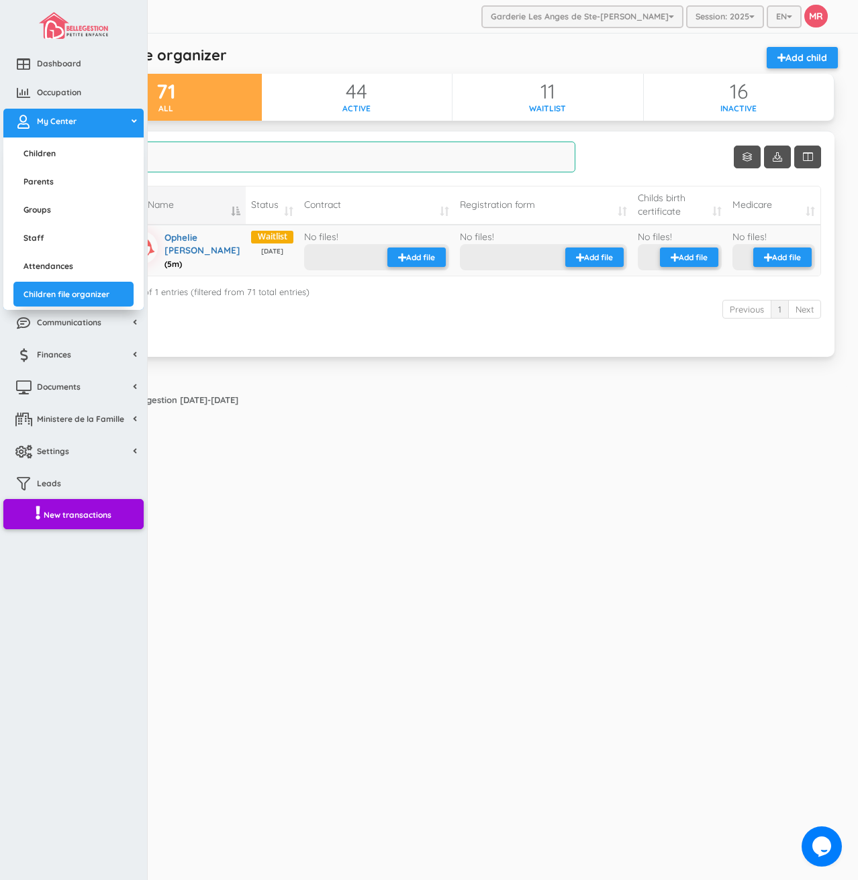
type input "opheli"
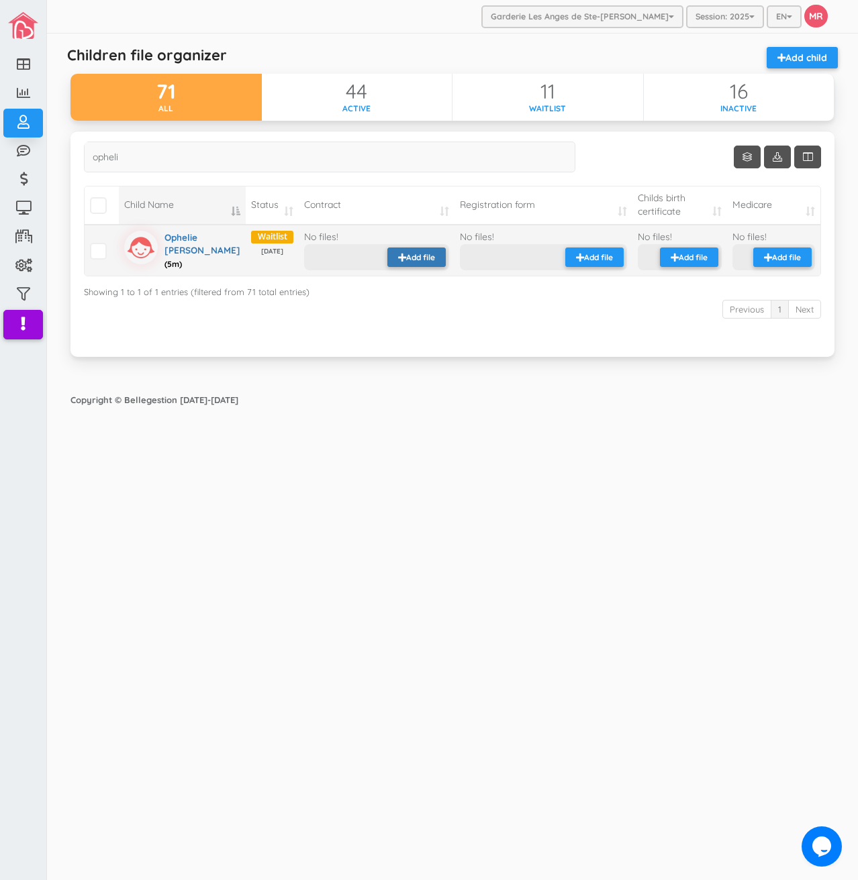
click at [414, 262] on button "Add file" at bounding box center [416, 257] width 58 height 19
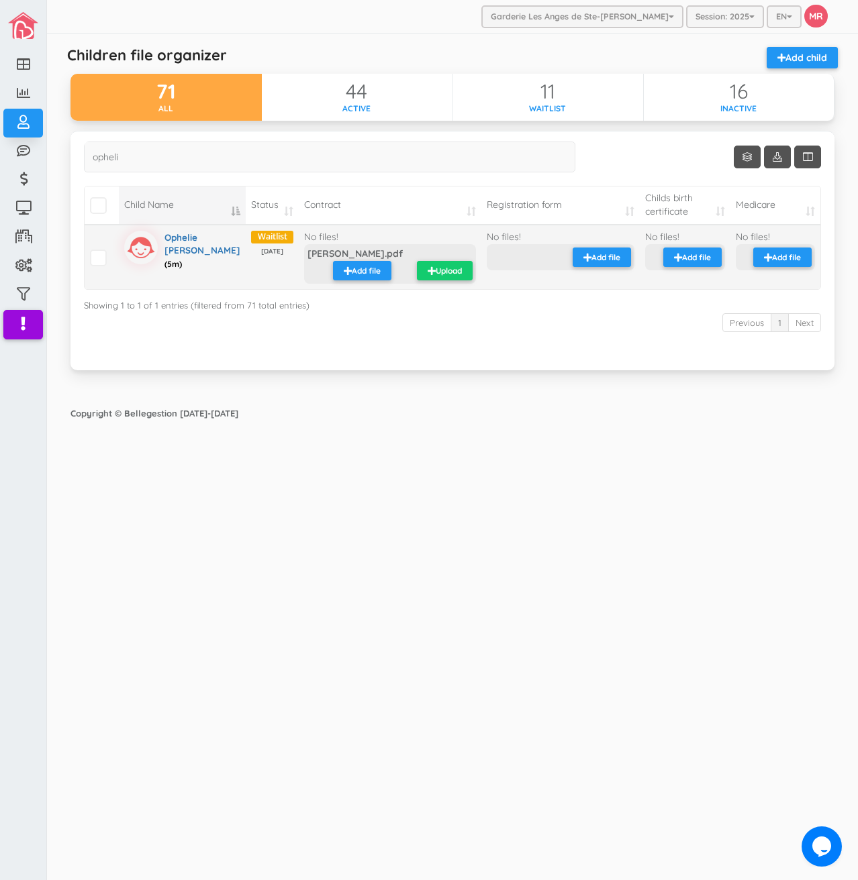
click at [435, 266] on small "Upload" at bounding box center [448, 270] width 26 height 11
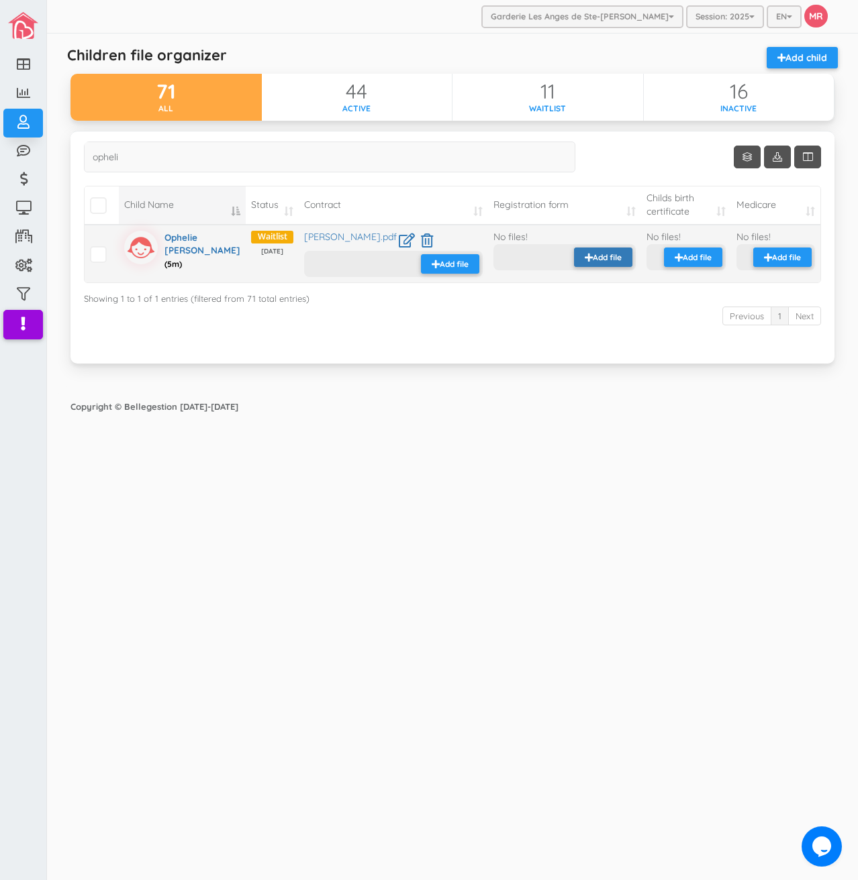
click at [611, 251] on button "Add file" at bounding box center [603, 257] width 58 height 19
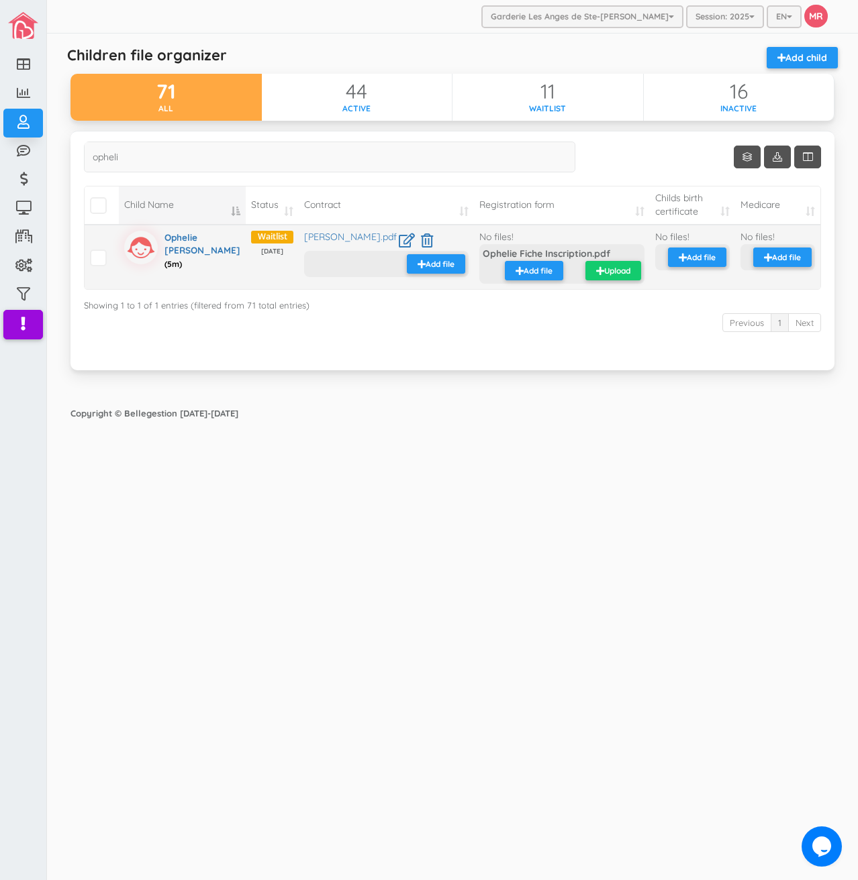
click at [604, 268] on small "Upload" at bounding box center [617, 270] width 26 height 11
click at [421, 237] on icon at bounding box center [427, 241] width 12 height 14
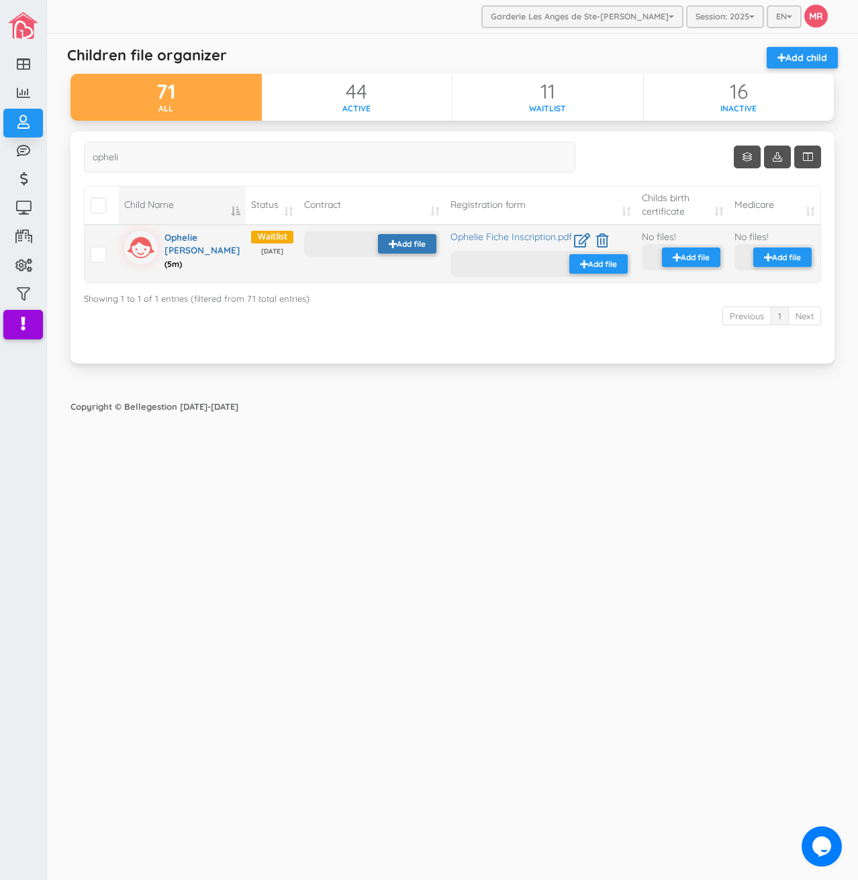
click at [397, 245] on small "Add file" at bounding box center [411, 243] width 29 height 11
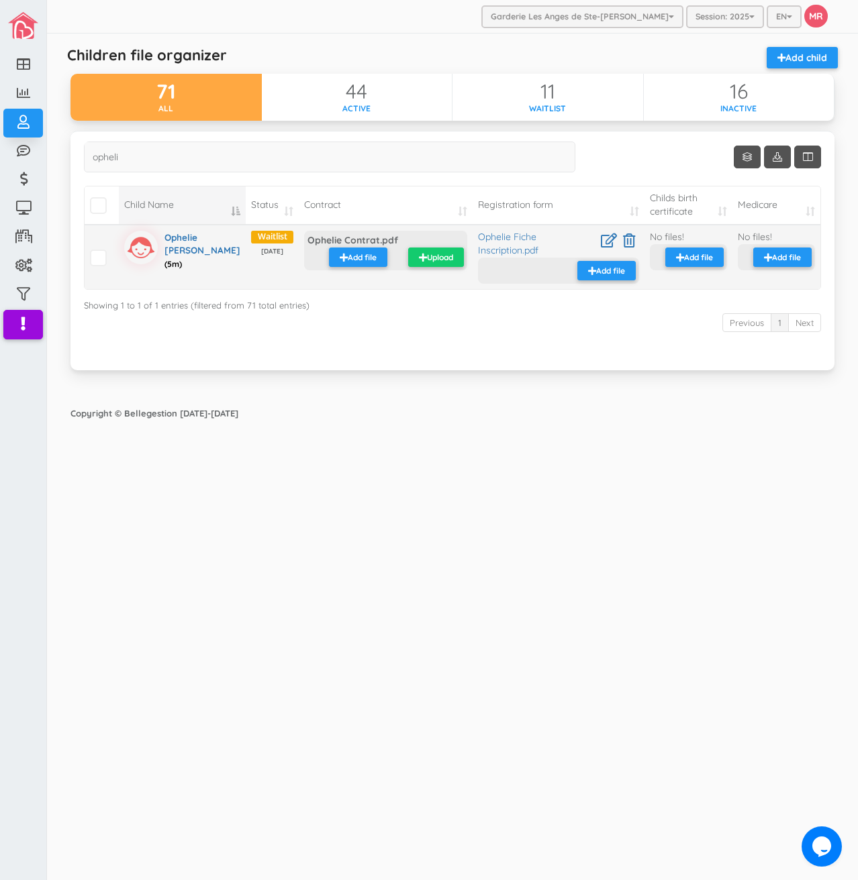
click at [427, 253] on small "Upload" at bounding box center [440, 257] width 26 height 11
click at [698, 256] on small "Add file" at bounding box center [698, 257] width 29 height 11
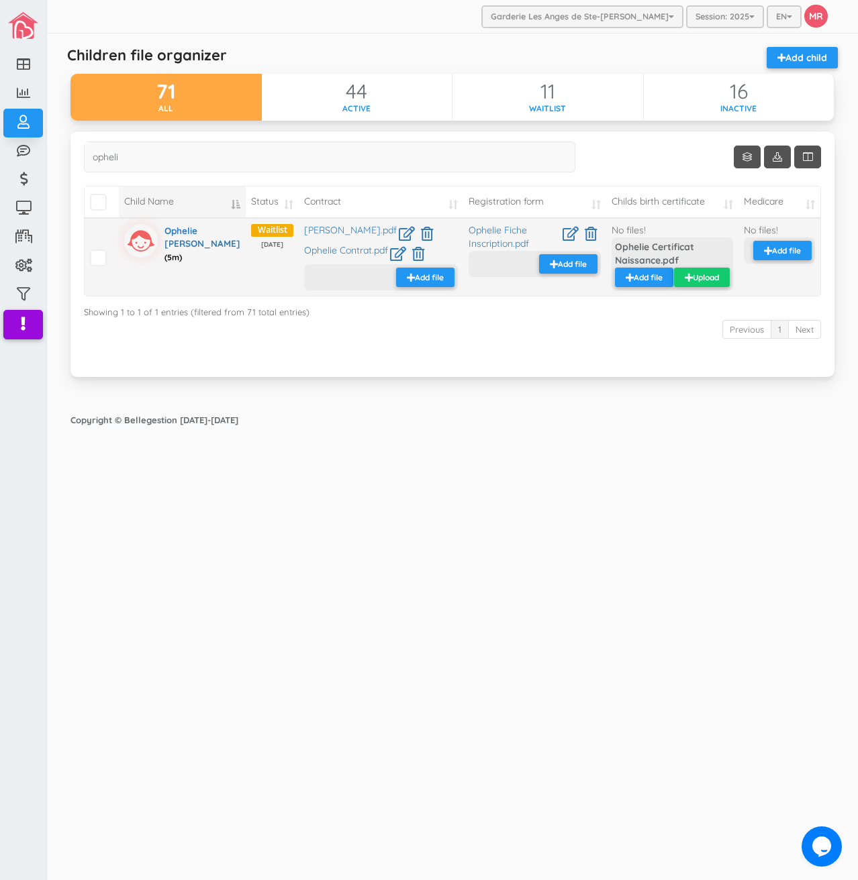
click at [692, 283] on small "Upload" at bounding box center [705, 277] width 26 height 11
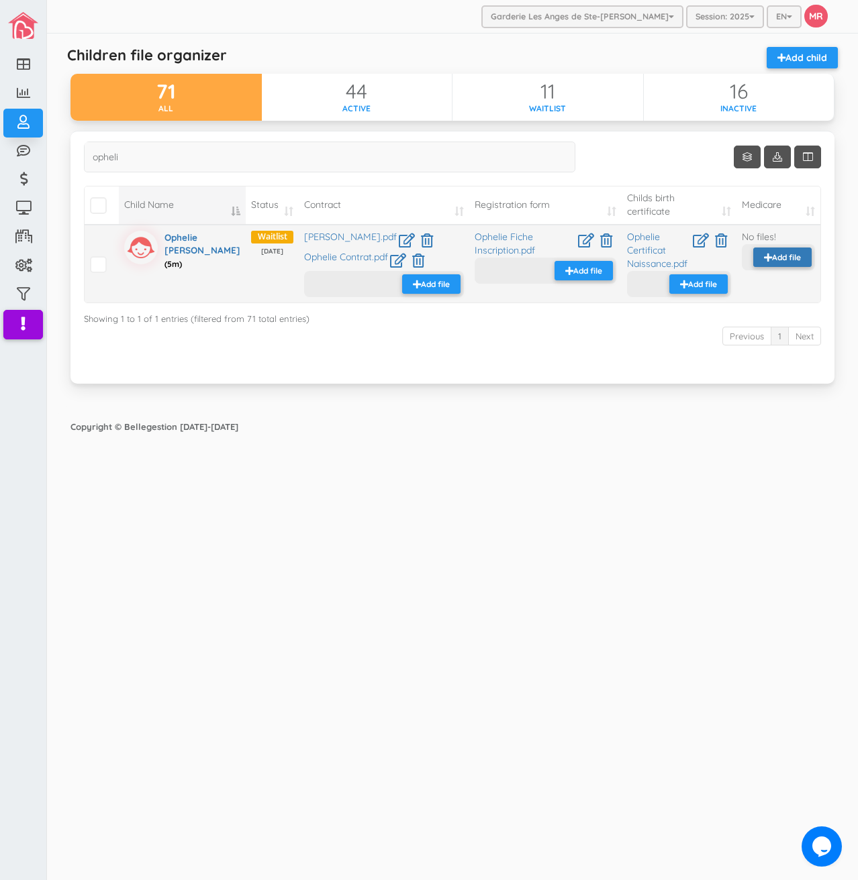
click at [776, 262] on small "Add file" at bounding box center [786, 257] width 29 height 11
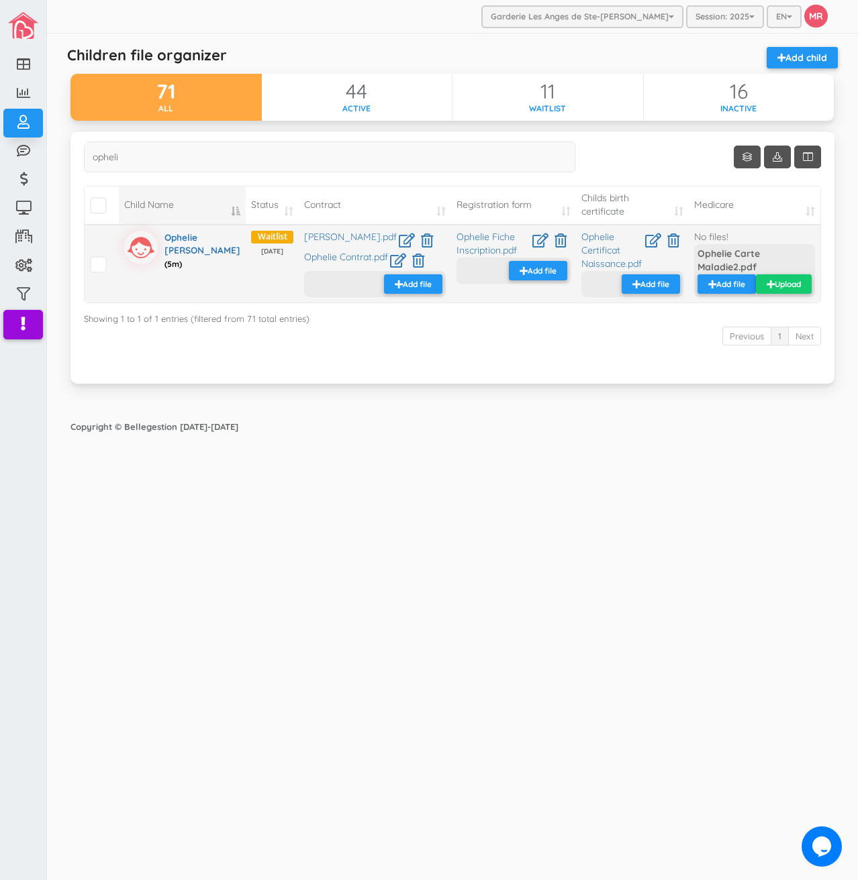
click at [802, 290] on button "Upload" at bounding box center [784, 283] width 56 height 19
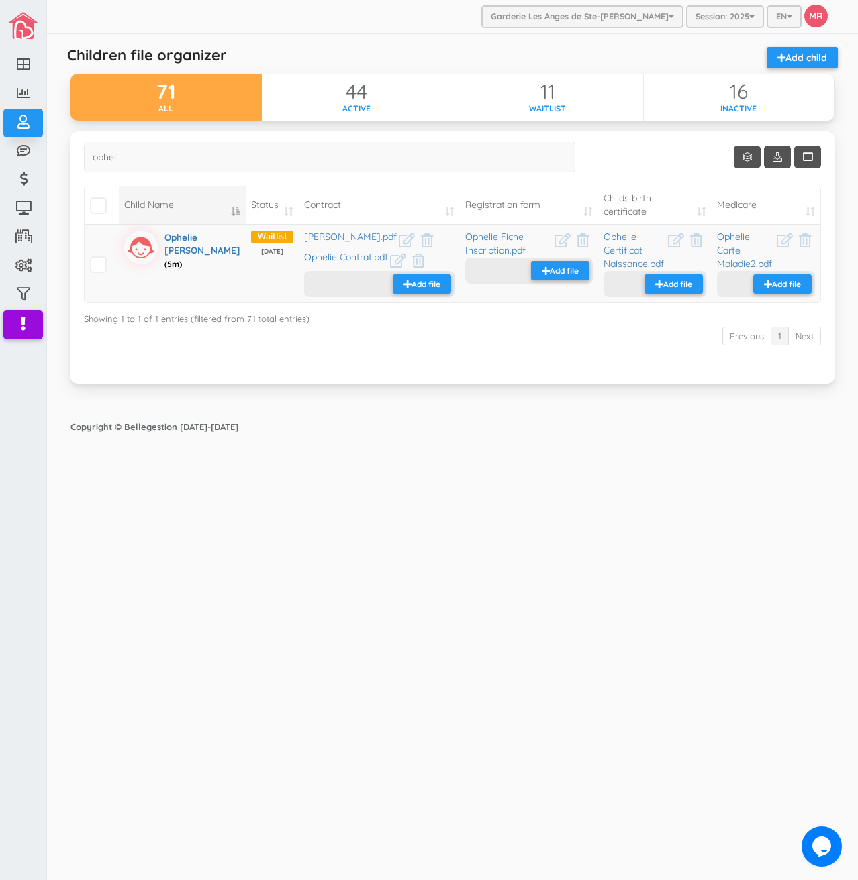
click at [488, 608] on div "Garderie Les Anges de Ste-Therese Garderie Les Anges de Ste-Therese Garderie Le…" at bounding box center [452, 440] width 811 height 880
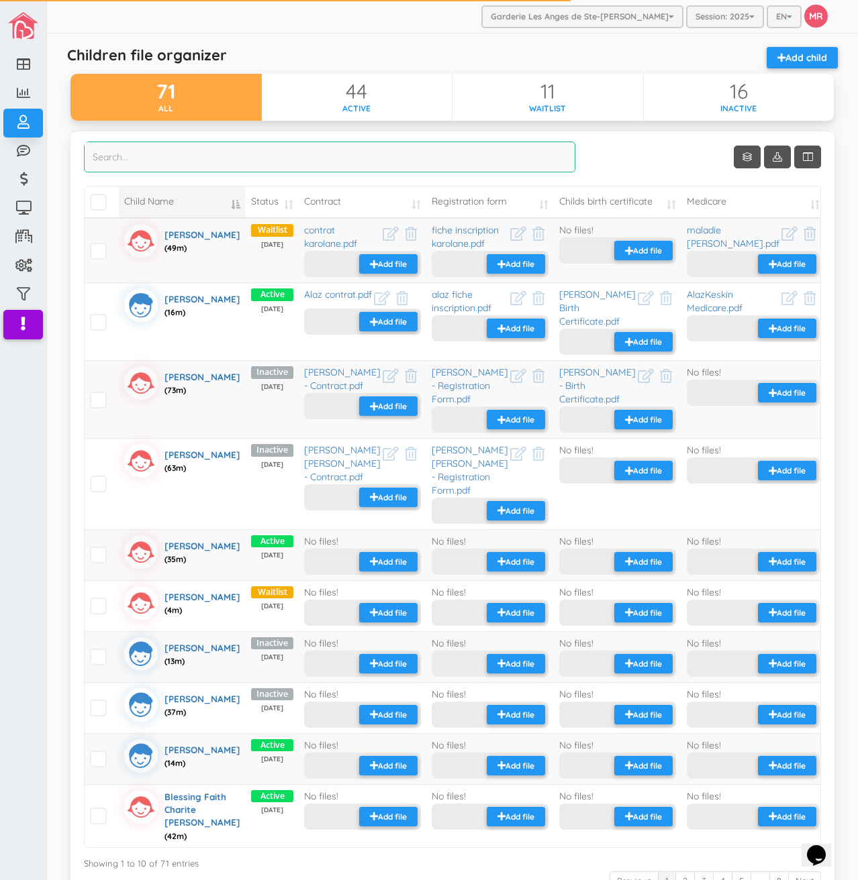
click at [328, 144] on input "search" at bounding box center [329, 157] width 491 height 31
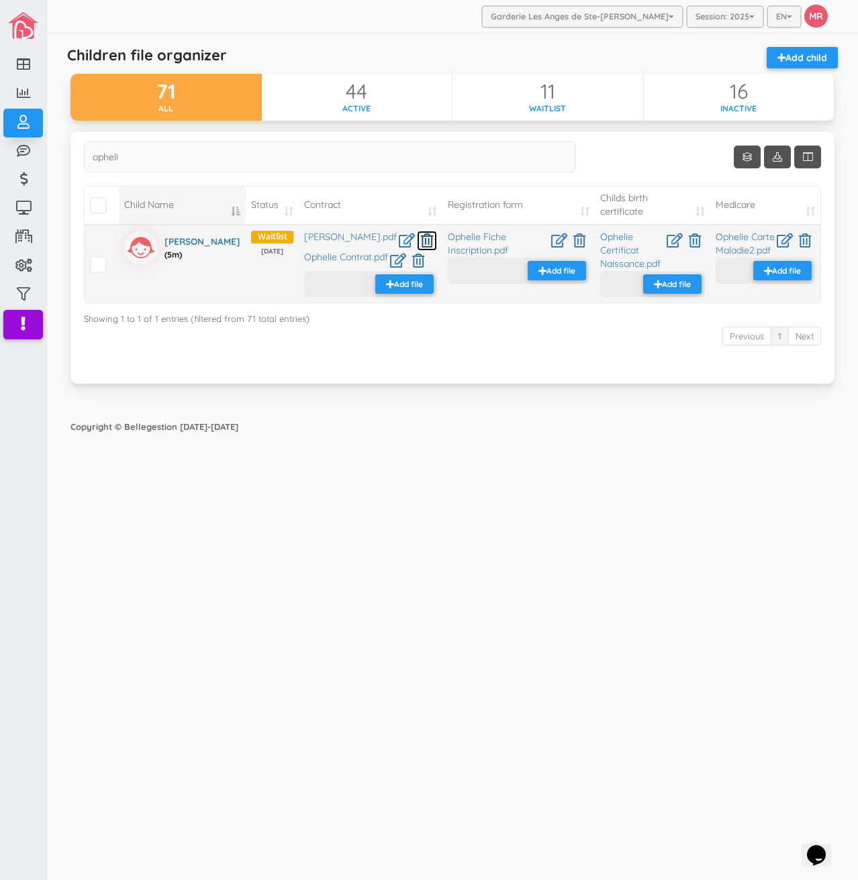
click at [421, 234] on icon at bounding box center [427, 241] width 12 height 14
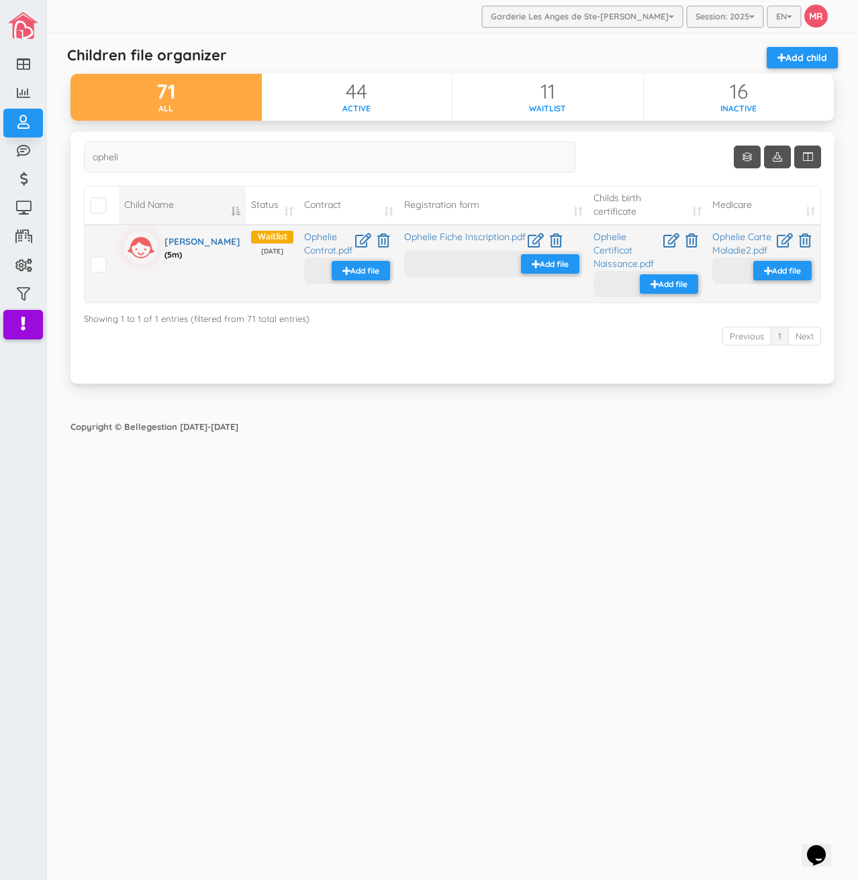
click at [395, 454] on div "Garderie Les Anges de Ste-Therese Garderie Les Anges de Ste-Therese Garderie Le…" at bounding box center [452, 440] width 811 height 880
drag, startPoint x: 161, startPoint y: 150, endPoint x: 83, endPoint y: 155, distance: 78.6
click at [83, 155] on div "Show Columns Child Name Status Contract Registration form Childs birth certific…" at bounding box center [452, 257] width 764 height 253
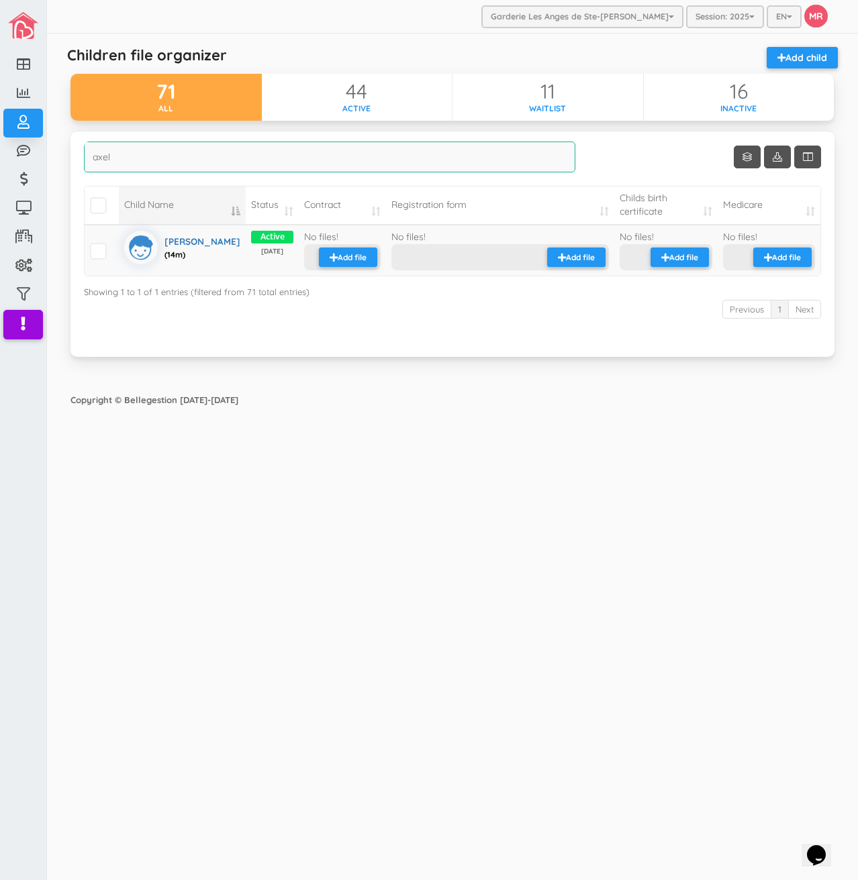
type input "axel"
click at [707, 611] on div "Garderie Les Anges de Ste-[PERSON_NAME] Garderie Les Anges de Ste-[PERSON_NAME]…" at bounding box center [452, 440] width 811 height 880
drag, startPoint x: 136, startPoint y: 157, endPoint x: 95, endPoint y: 154, distance: 41.0
click at [95, 154] on input "axel" at bounding box center [329, 157] width 491 height 31
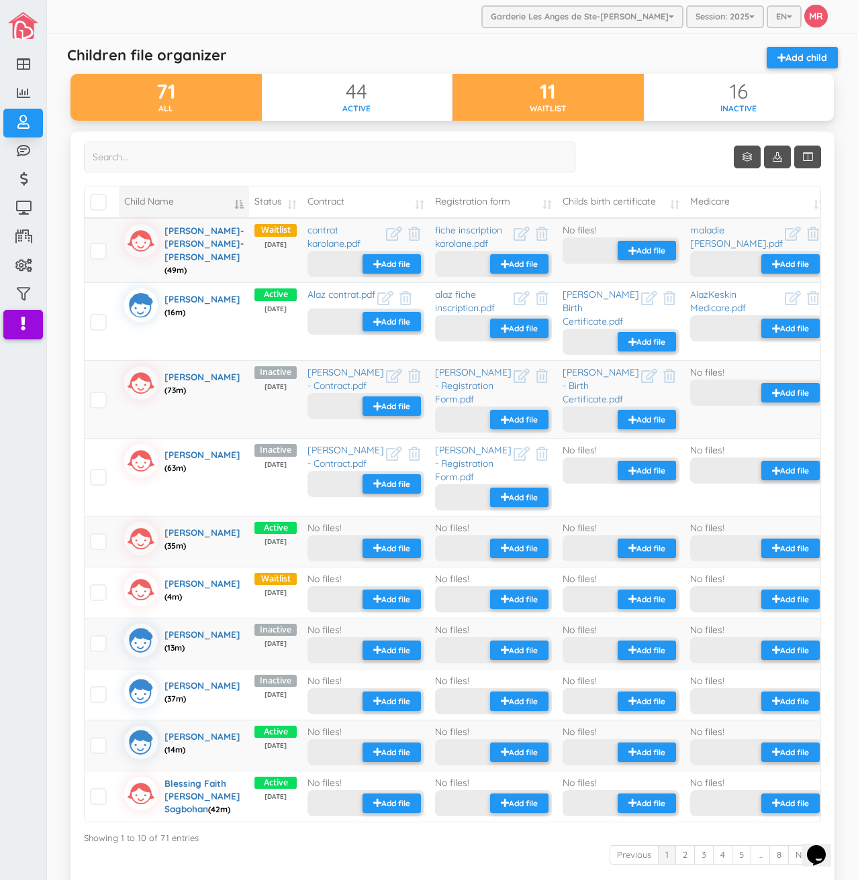
click at [544, 95] on div "11" at bounding box center [547, 92] width 191 height 22
click at [531, 112] on div "Waitlist" at bounding box center [547, 108] width 191 height 11
